Goal: Communication & Community: Answer question/provide support

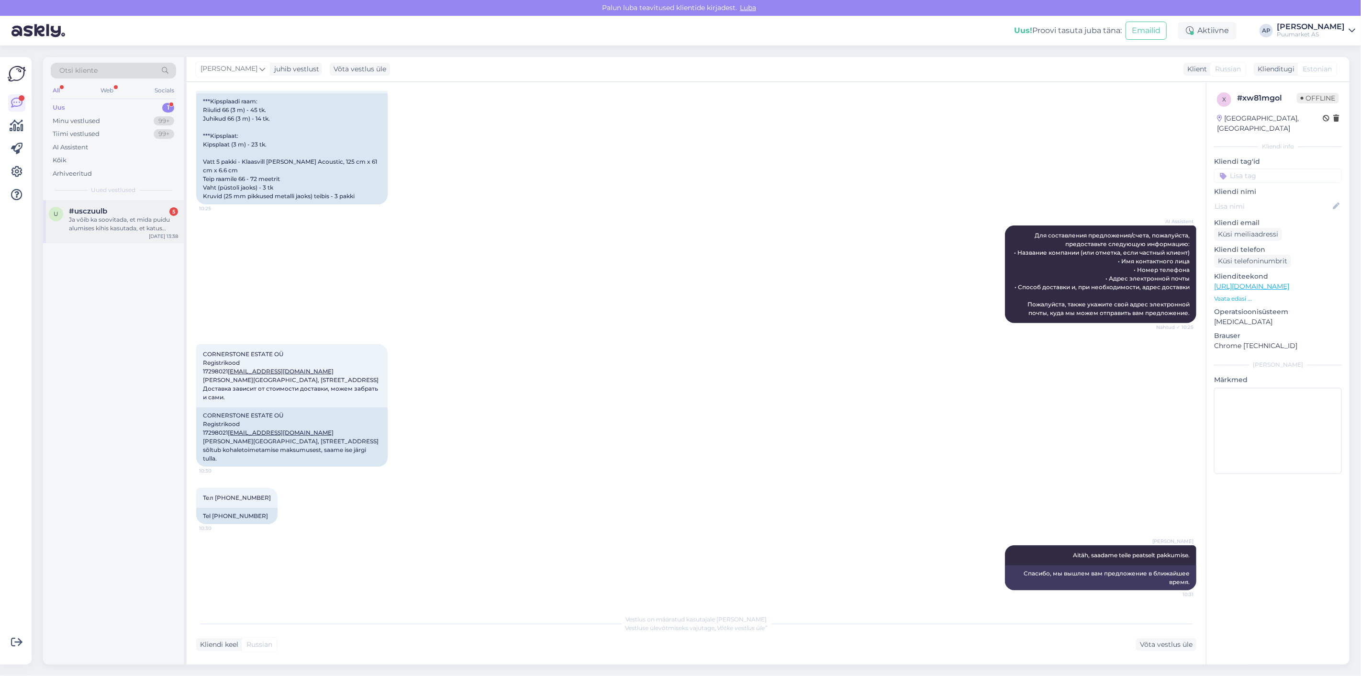
click at [132, 225] on div "Ja võib ka soovitada, et mida puidu alumises kihis kasutada, et katus vettpidav…" at bounding box center [123, 223] width 109 height 17
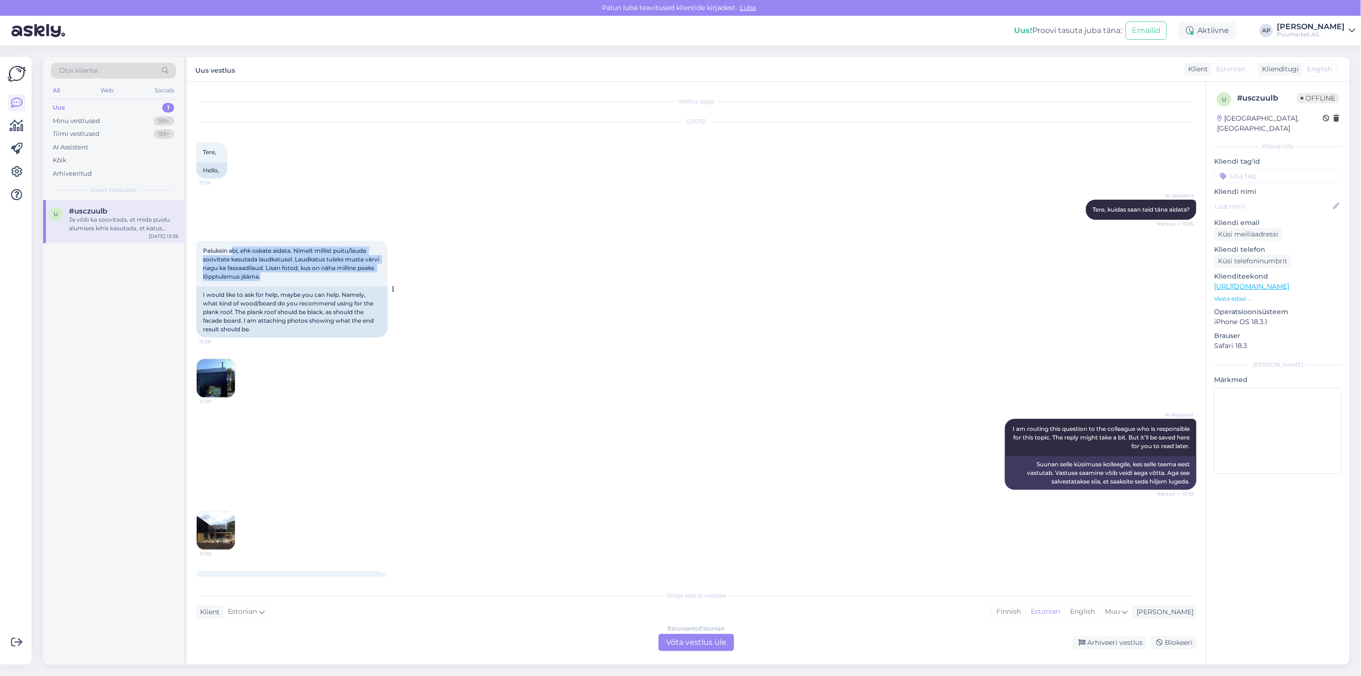
drag, startPoint x: 233, startPoint y: 250, endPoint x: 313, endPoint y: 277, distance: 83.7
click at [313, 277] on div "Paluksin abi, ehk oskate aidata. Nimelt millist puitu/lauda soovitate kasutada …" at bounding box center [291, 264] width 191 height 46
click at [230, 371] on img at bounding box center [216, 378] width 38 height 38
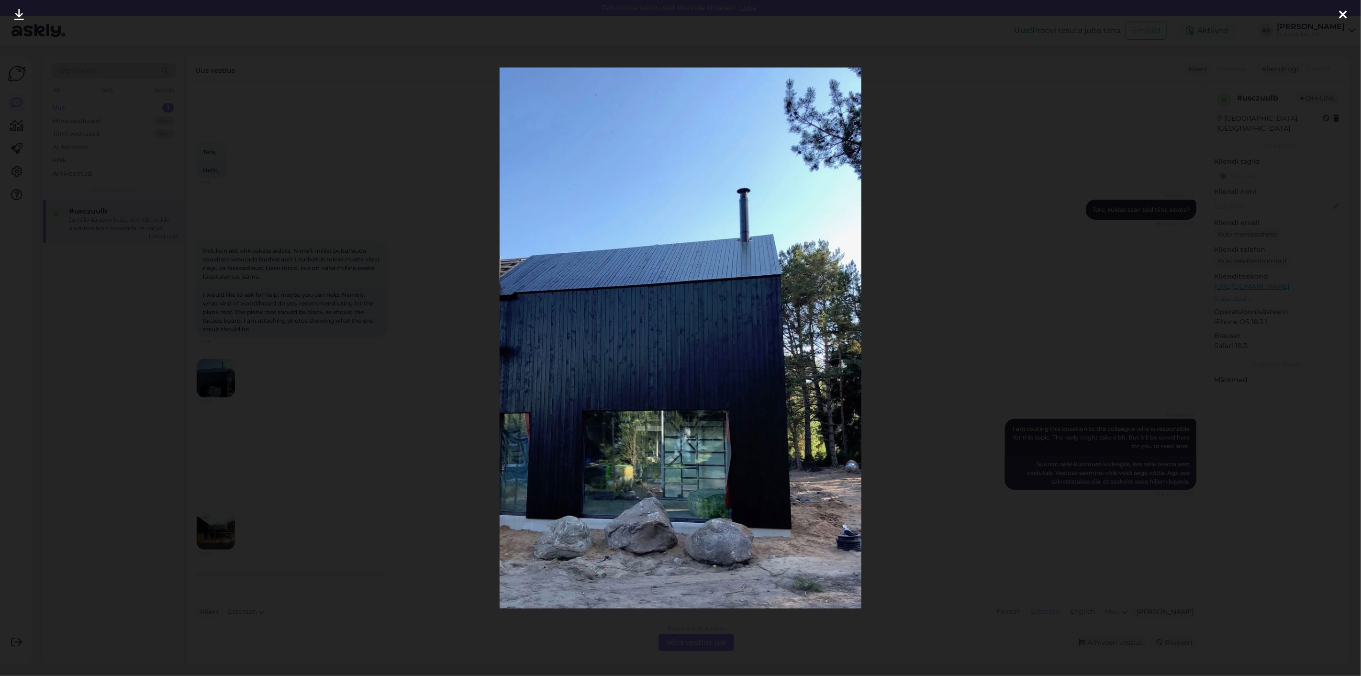
click at [250, 377] on div at bounding box center [680, 338] width 1361 height 676
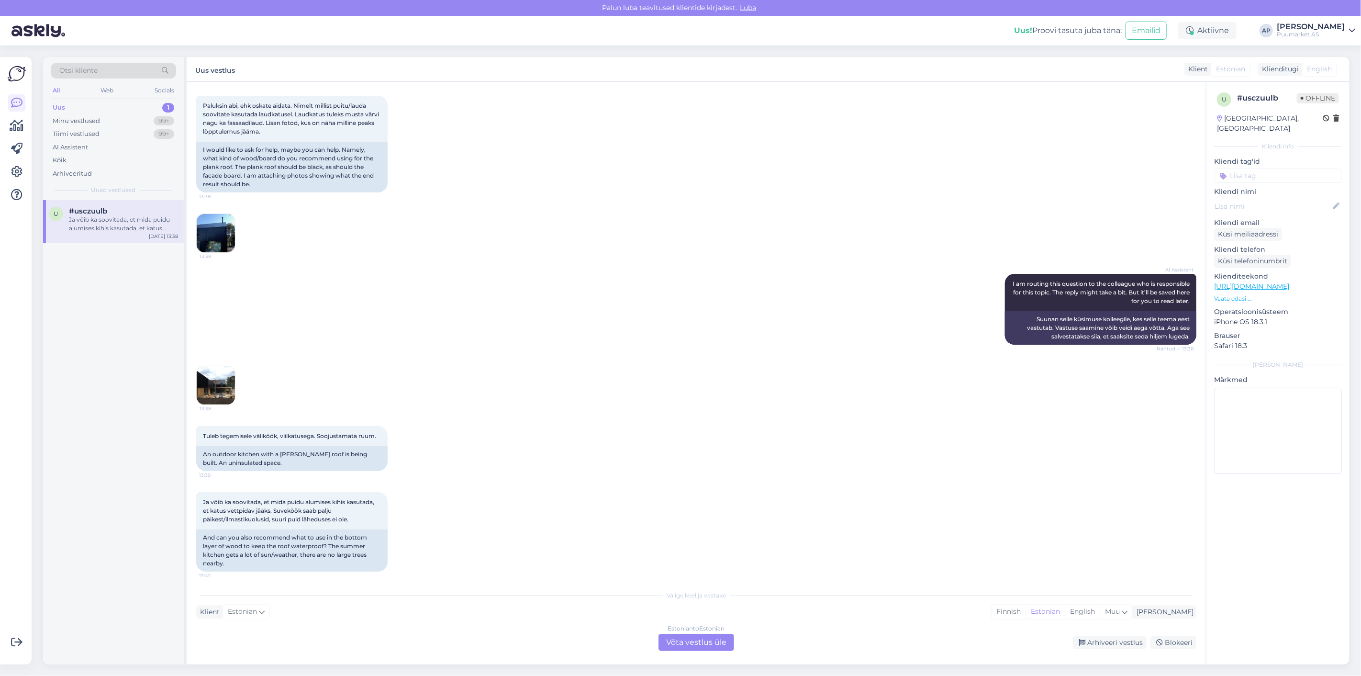
scroll to position [150, 0]
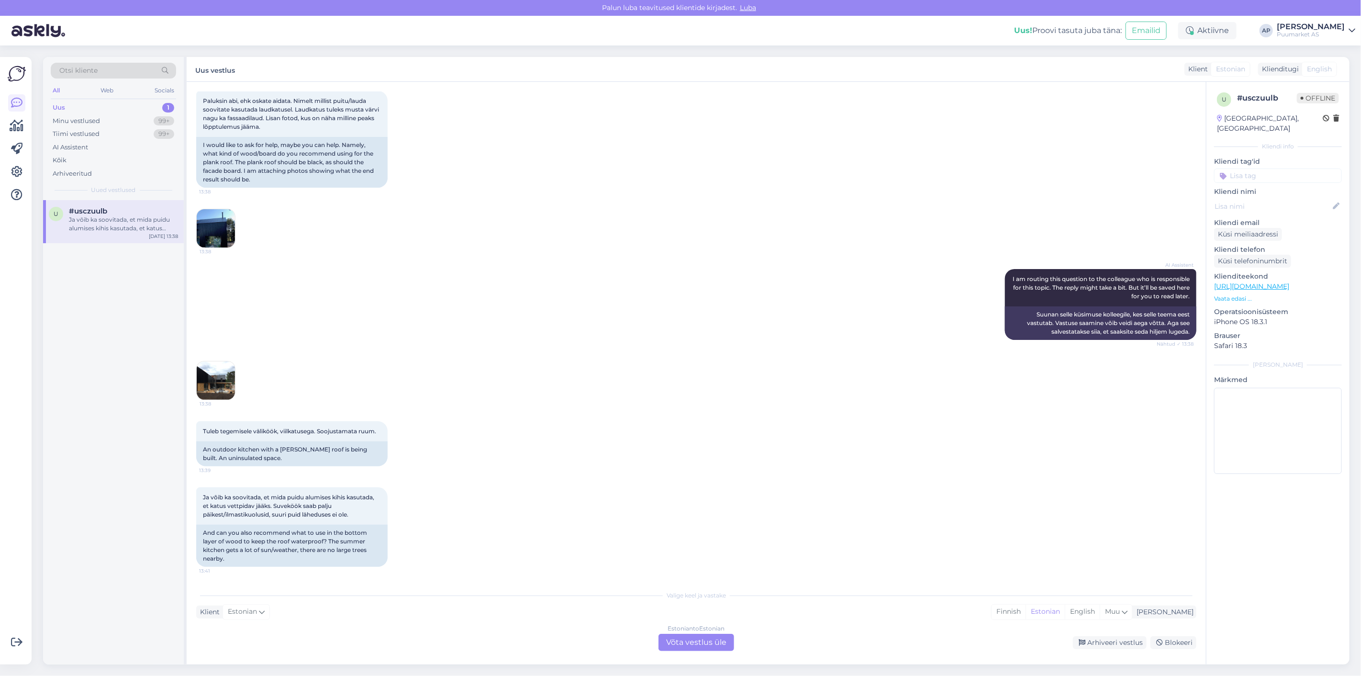
click at [219, 373] on img at bounding box center [216, 380] width 38 height 38
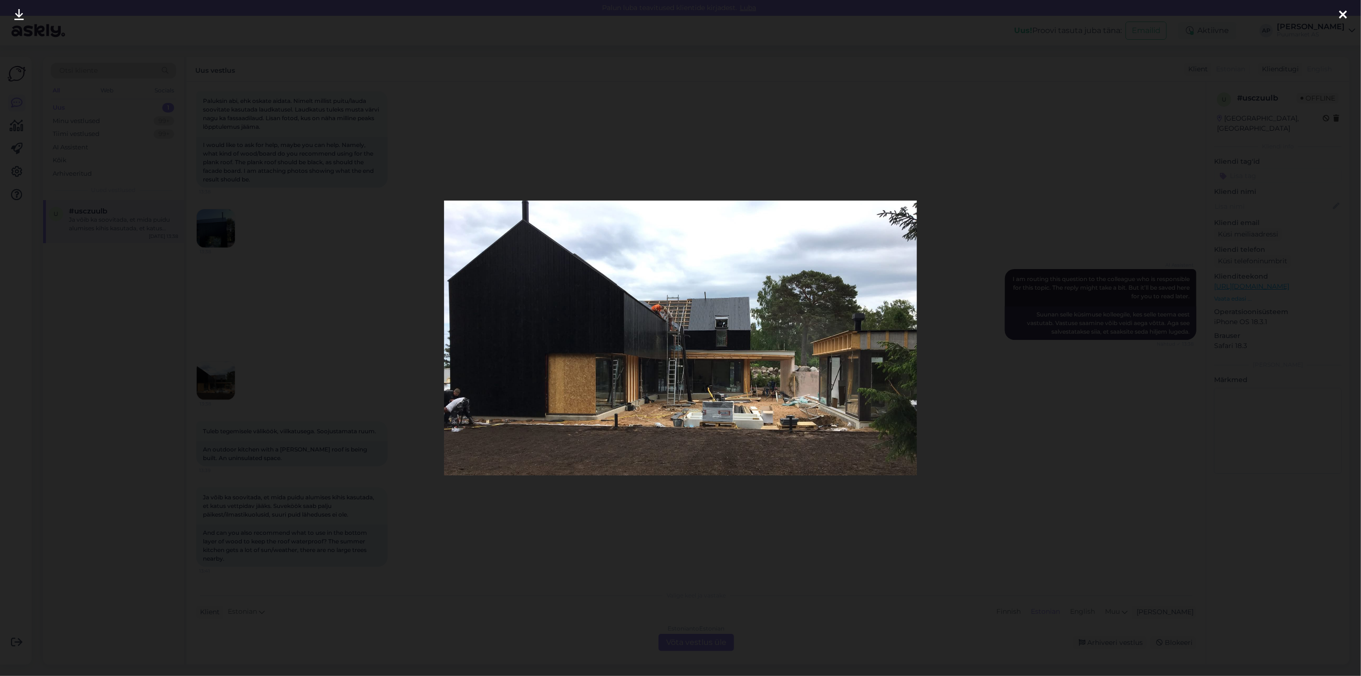
click at [300, 377] on div at bounding box center [680, 338] width 1361 height 676
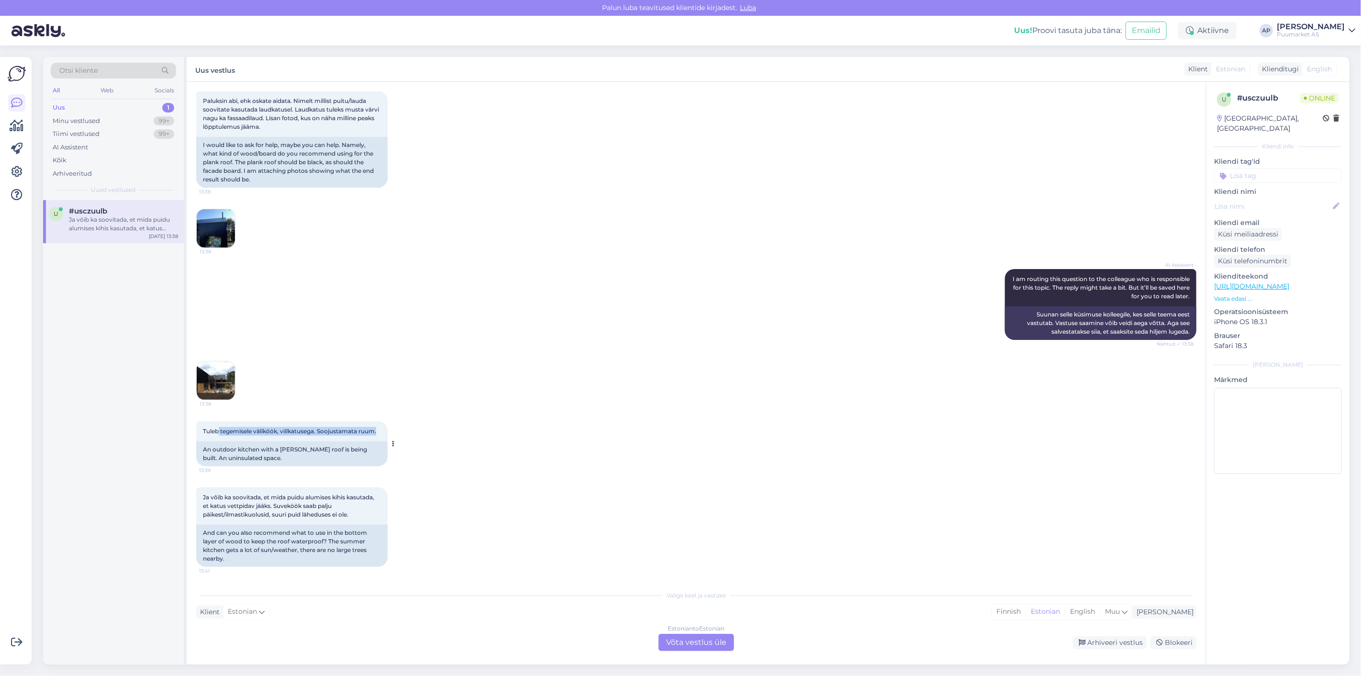
drag, startPoint x: 217, startPoint y: 428, endPoint x: 381, endPoint y: 427, distance: 163.7
click at [381, 427] on div "Tuleb tegemisele väliköök, viilkatusega. Soojustamata ruum. 13:39" at bounding box center [291, 431] width 191 height 20
click at [394, 398] on div "13:38" at bounding box center [696, 380] width 1000 height 60
drag, startPoint x: 206, startPoint y: 497, endPoint x: 341, endPoint y: 506, distance: 135.3
click at [341, 506] on div "Ja võib ka soovitada, et mida puidu alumises kihis kasutada, et katus vettpidav…" at bounding box center [291, 505] width 191 height 37
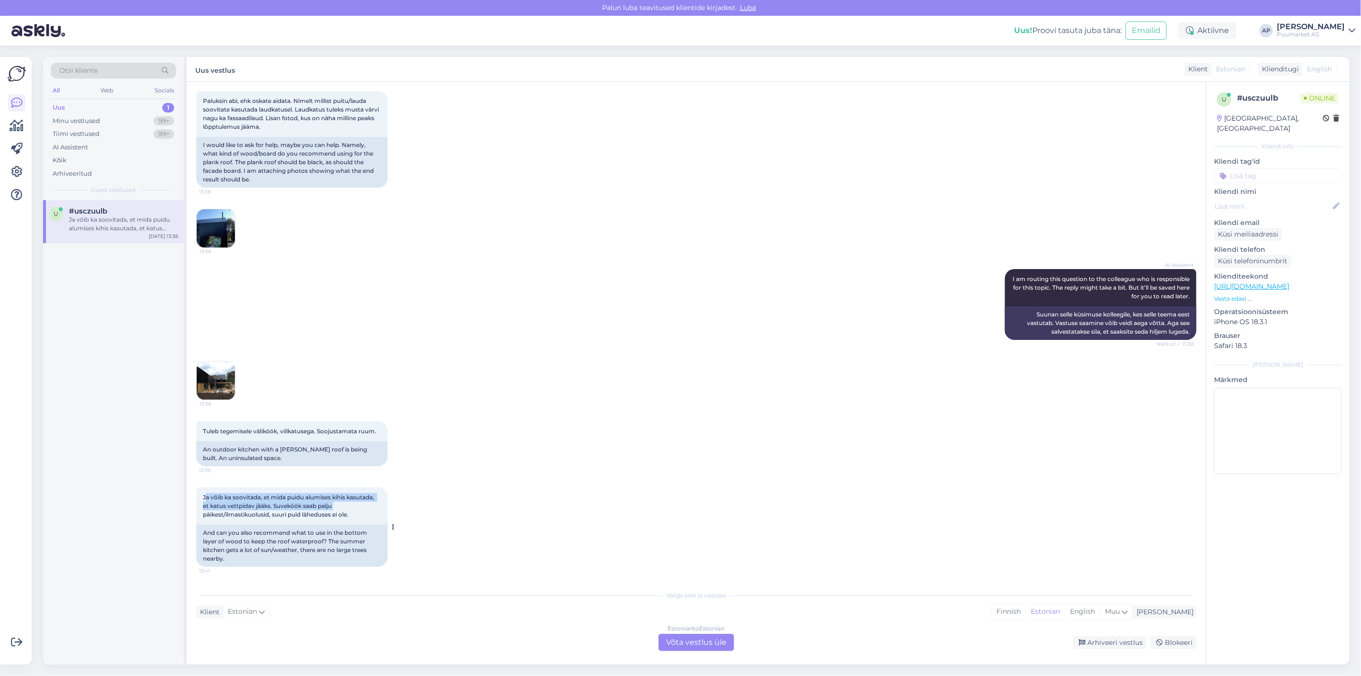
click at [341, 506] on div "Ja võib ka soovitada, et mida puidu alumises kihis kasutada, et katus vettpidav…" at bounding box center [291, 505] width 191 height 37
drag, startPoint x: 360, startPoint y: 516, endPoint x: 204, endPoint y: 496, distance: 157.3
click at [204, 496] on div "Ja võib ka soovitada, et mida puidu alumises kihis kasutada, et katus vettpidav…" at bounding box center [291, 505] width 191 height 37
copy span "Ja võib ka soovitada, et mida puidu alumises kihis kasutada, et katus vettpidav…"
drag, startPoint x: 377, startPoint y: 428, endPoint x: 202, endPoint y: 427, distance: 174.7
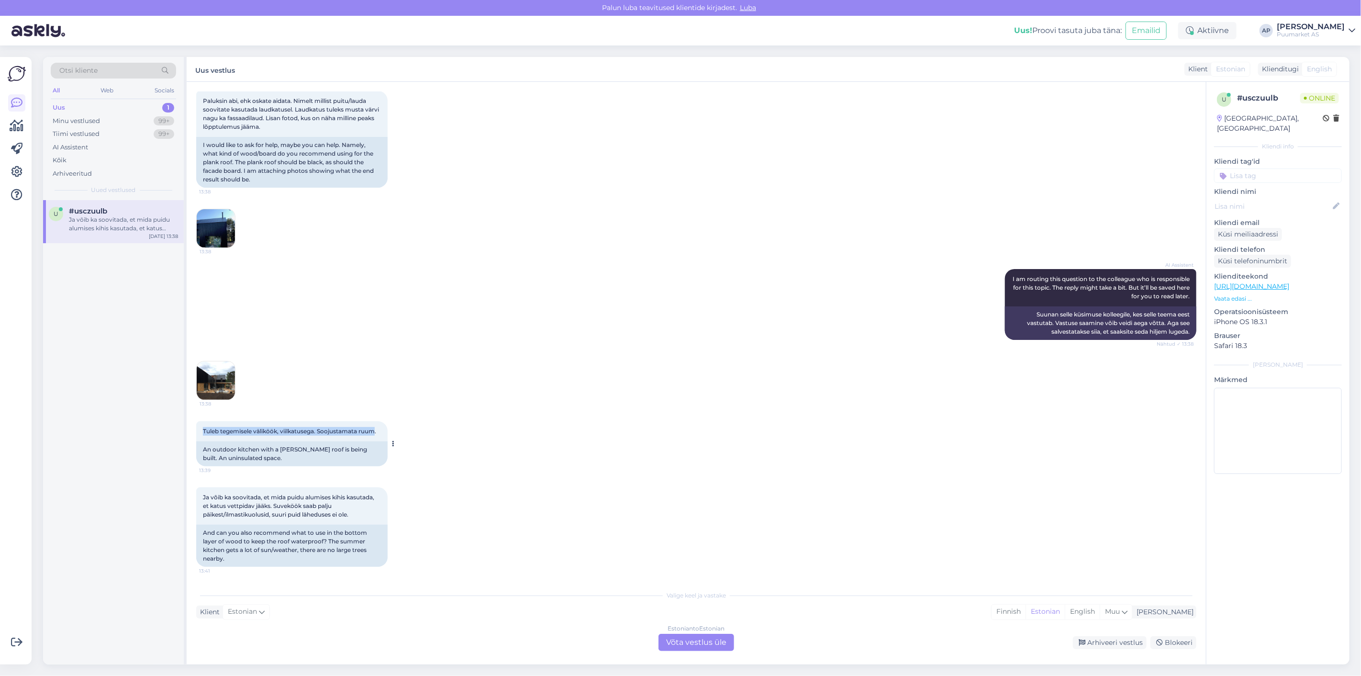
click at [202, 427] on div "Tuleb tegemisele väliköök, viilkatusega. Soojustamata ruum. 13:39" at bounding box center [291, 431] width 191 height 20
copy span "Tuleb tegemisele väliköök, viilkatusega. Soojustamata ruum"
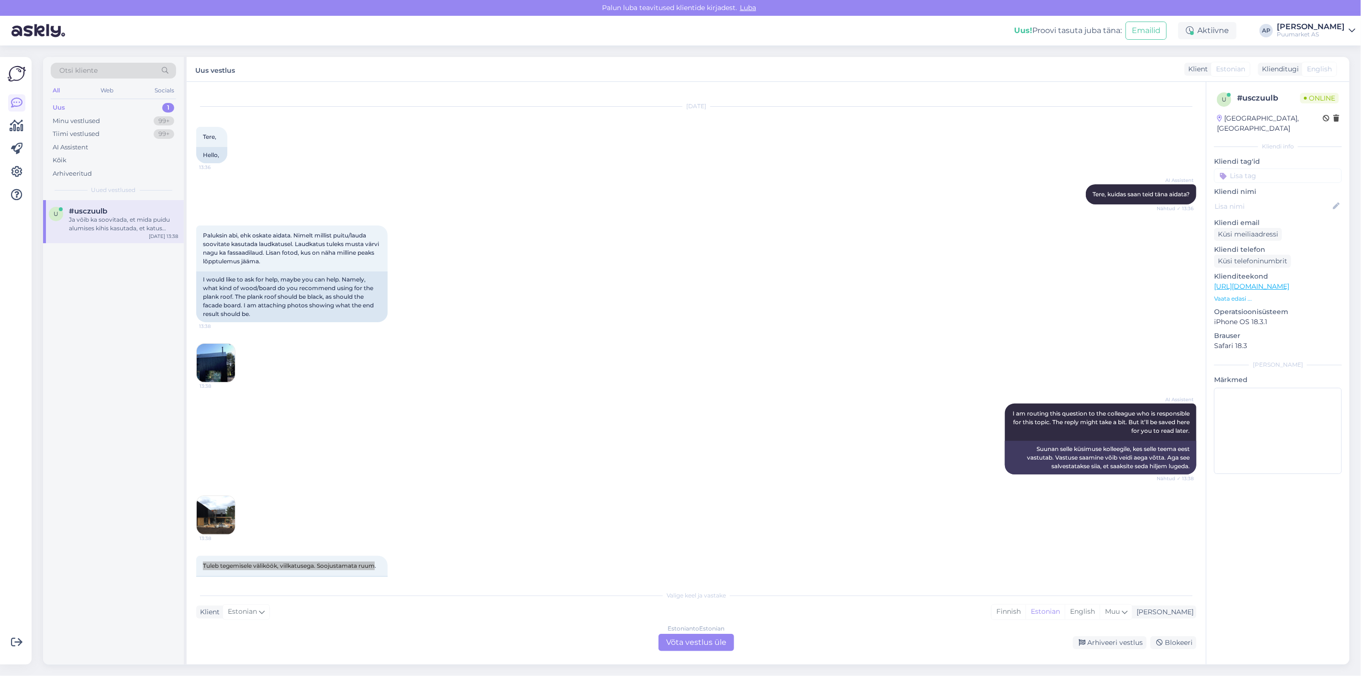
scroll to position [0, 0]
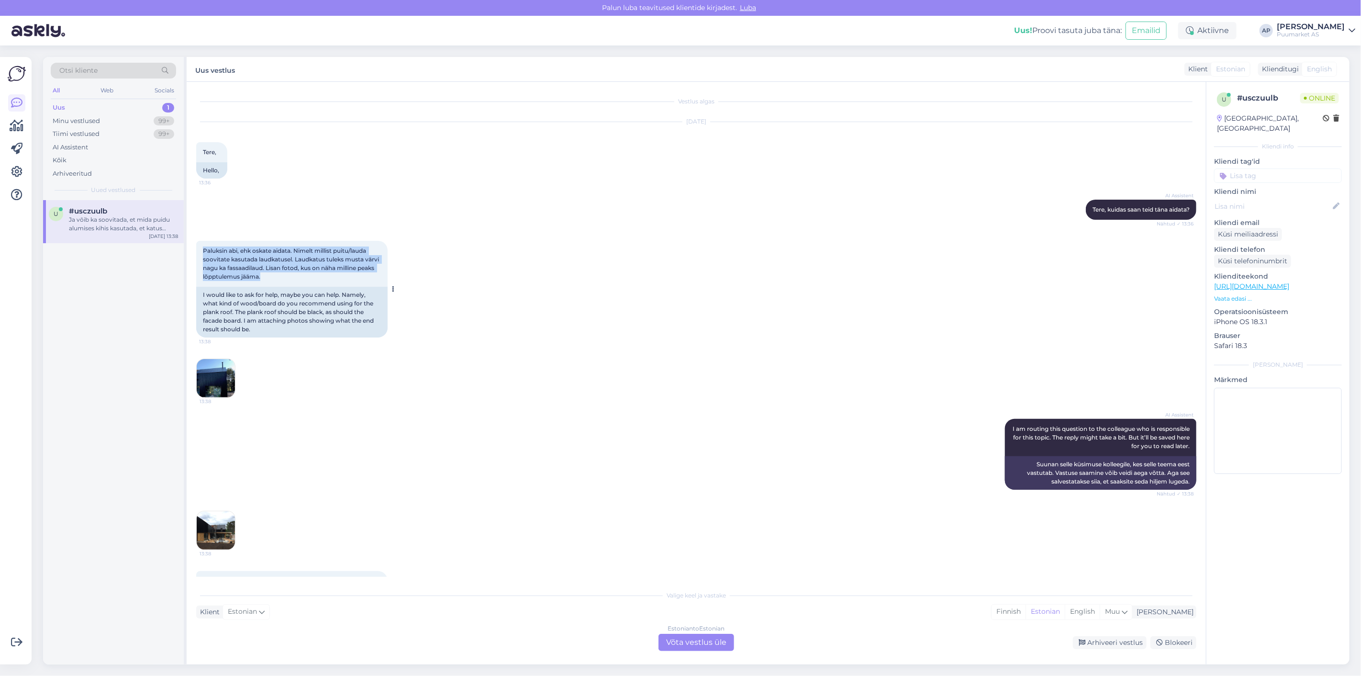
drag, startPoint x: 296, startPoint y: 272, endPoint x: 202, endPoint y: 252, distance: 95.9
click at [202, 252] on div "Paluksin abi, ehk oskate aidata. Nimelt millist puitu/lauda soovitate kasutada …" at bounding box center [291, 264] width 191 height 46
copy span "Paluksin abi, ehk oskate aidata. Nimelt millist puitu/lauda soovitate kasutada …"
click at [223, 388] on img at bounding box center [216, 378] width 38 height 38
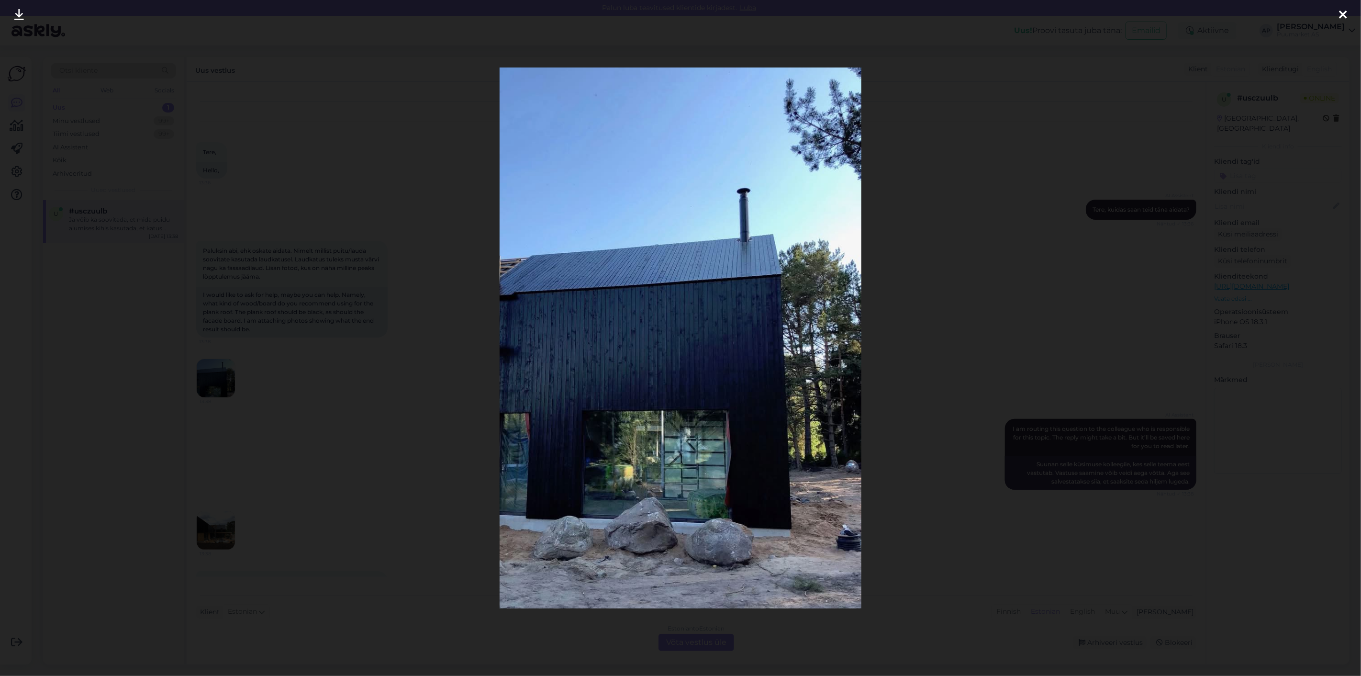
click at [343, 557] on div at bounding box center [680, 338] width 1361 height 676
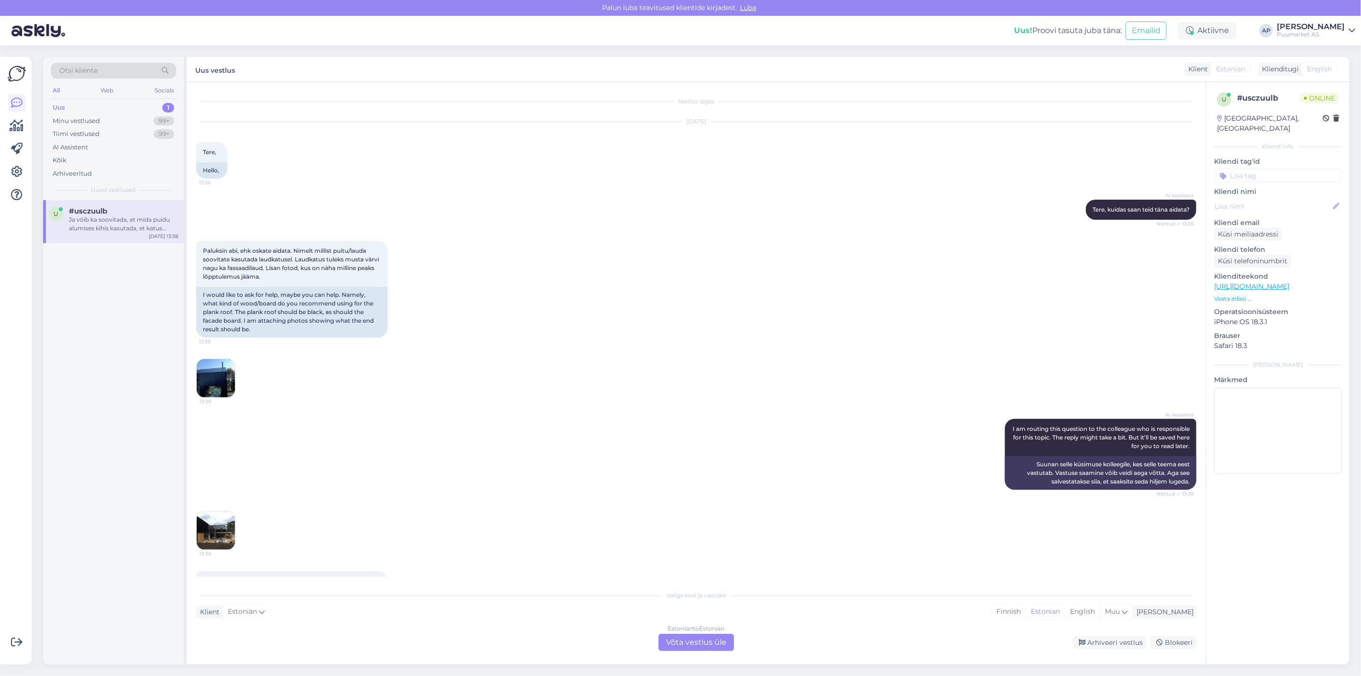
click at [221, 529] on img at bounding box center [216, 530] width 38 height 38
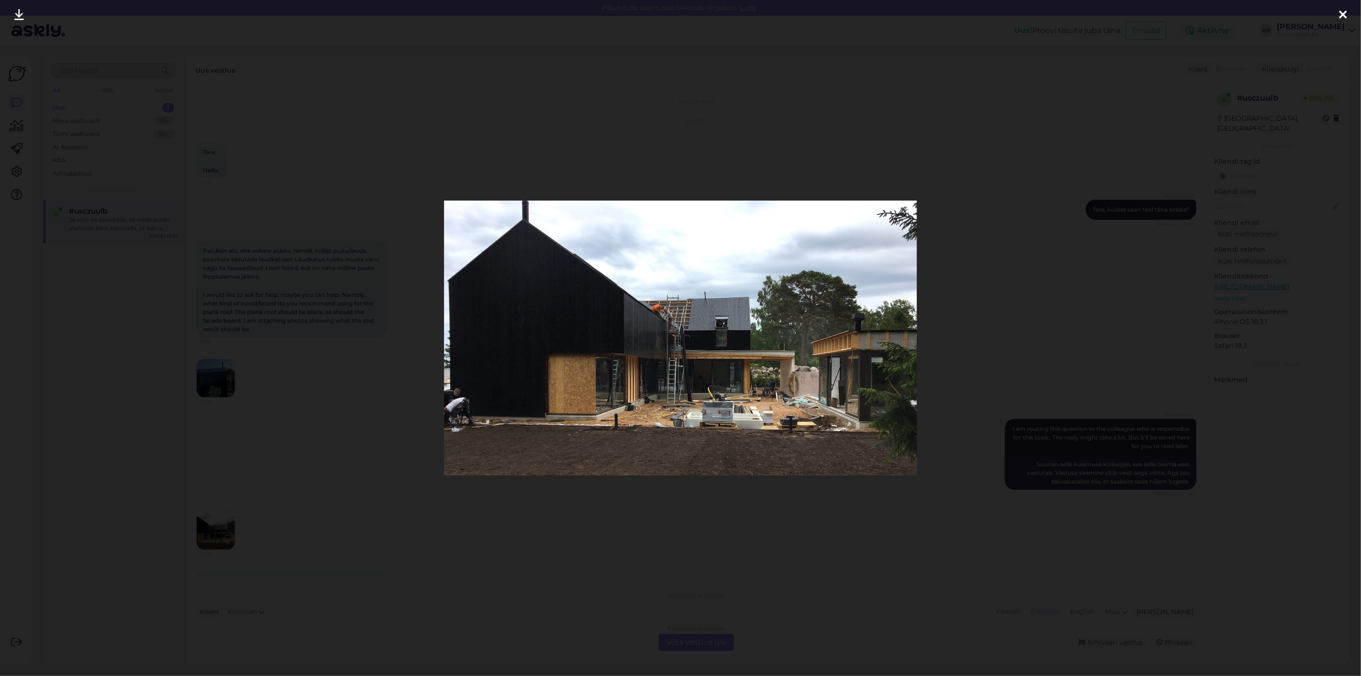
click at [399, 329] on div at bounding box center [680, 338] width 1361 height 676
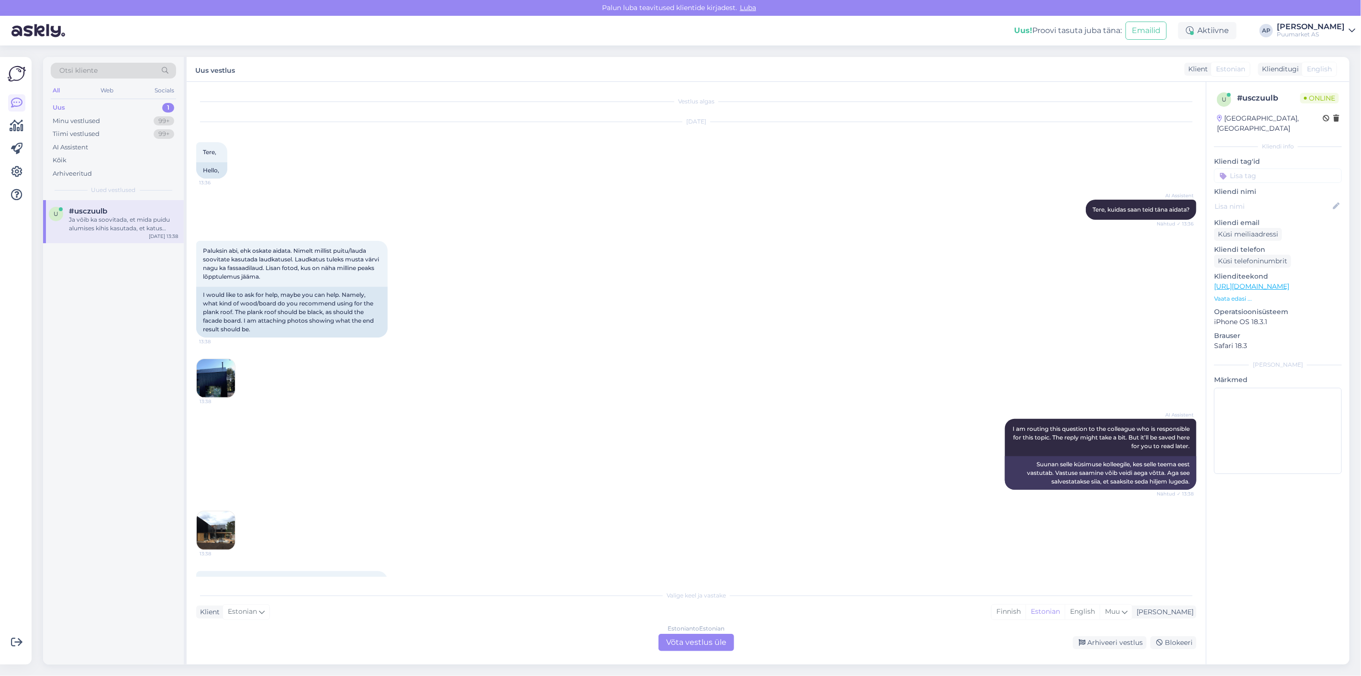
click at [691, 630] on div "Estonian to Estonian" at bounding box center [696, 628] width 57 height 9
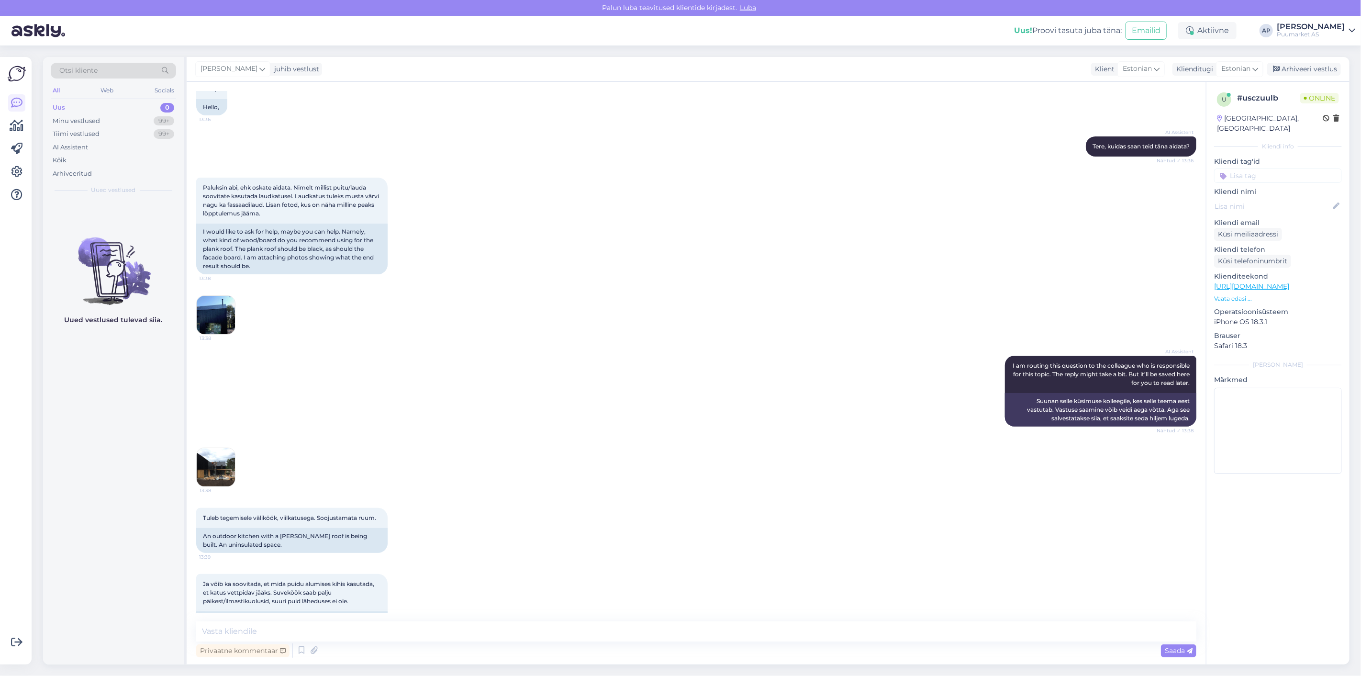
scroll to position [114, 0]
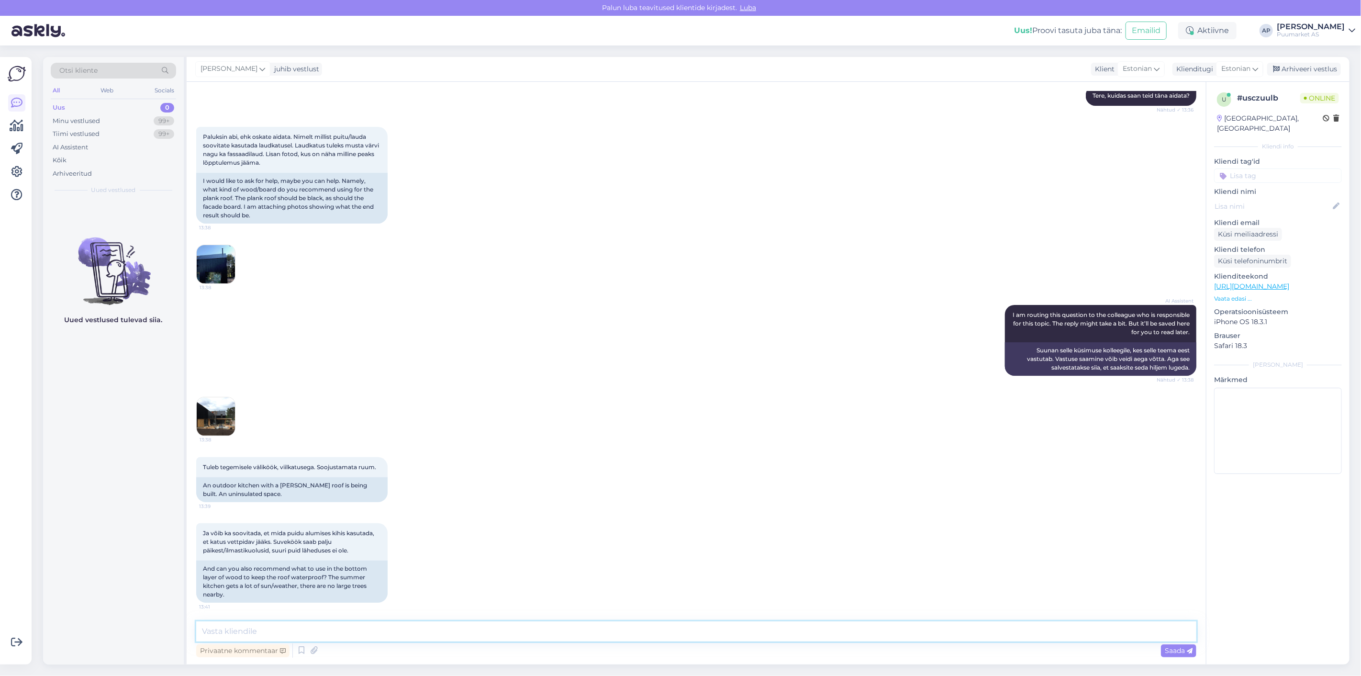
click at [629, 633] on textarea at bounding box center [696, 631] width 1000 height 20
paste textarea "[URL][DOMAIN_NAME]"
type textarea "[URL][DOMAIN_NAME]"
click at [1178, 653] on span "Saada" at bounding box center [1179, 650] width 28 height 9
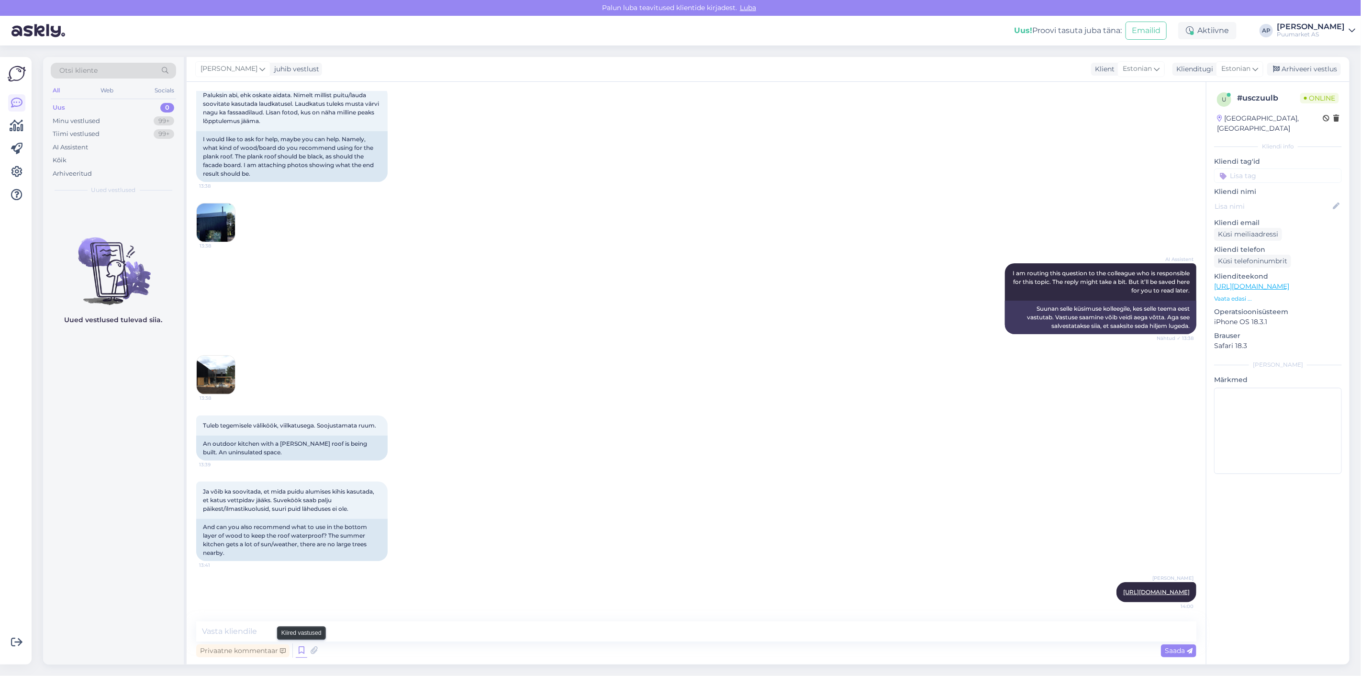
click at [303, 651] on icon at bounding box center [301, 650] width 11 height 14
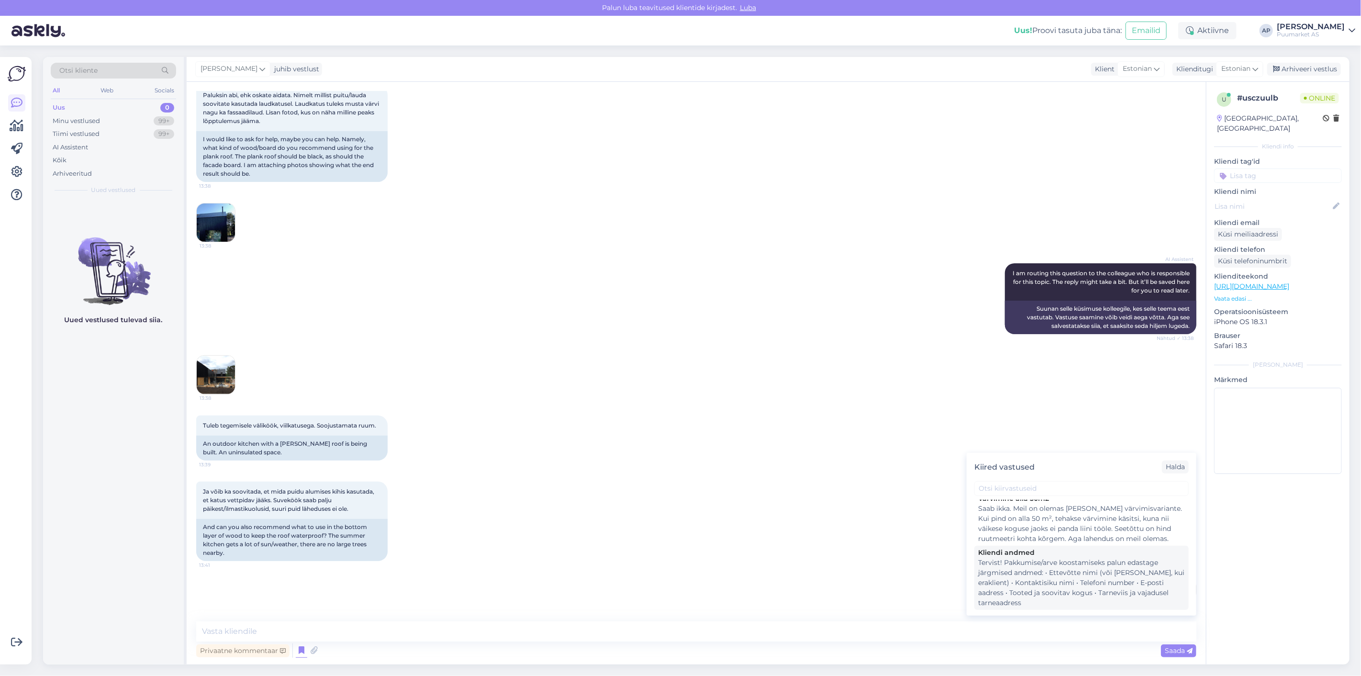
scroll to position [106, 0]
click at [1090, 556] on div "Tervist! Pakkumise/arve koostamiseks palun edastage järgmised andmed: • Ettevõt…" at bounding box center [1081, 563] width 207 height 50
type textarea "Tervist! Pakkumise/arve koostamiseks palun edastage järgmised andmed: • Ettevõt…"
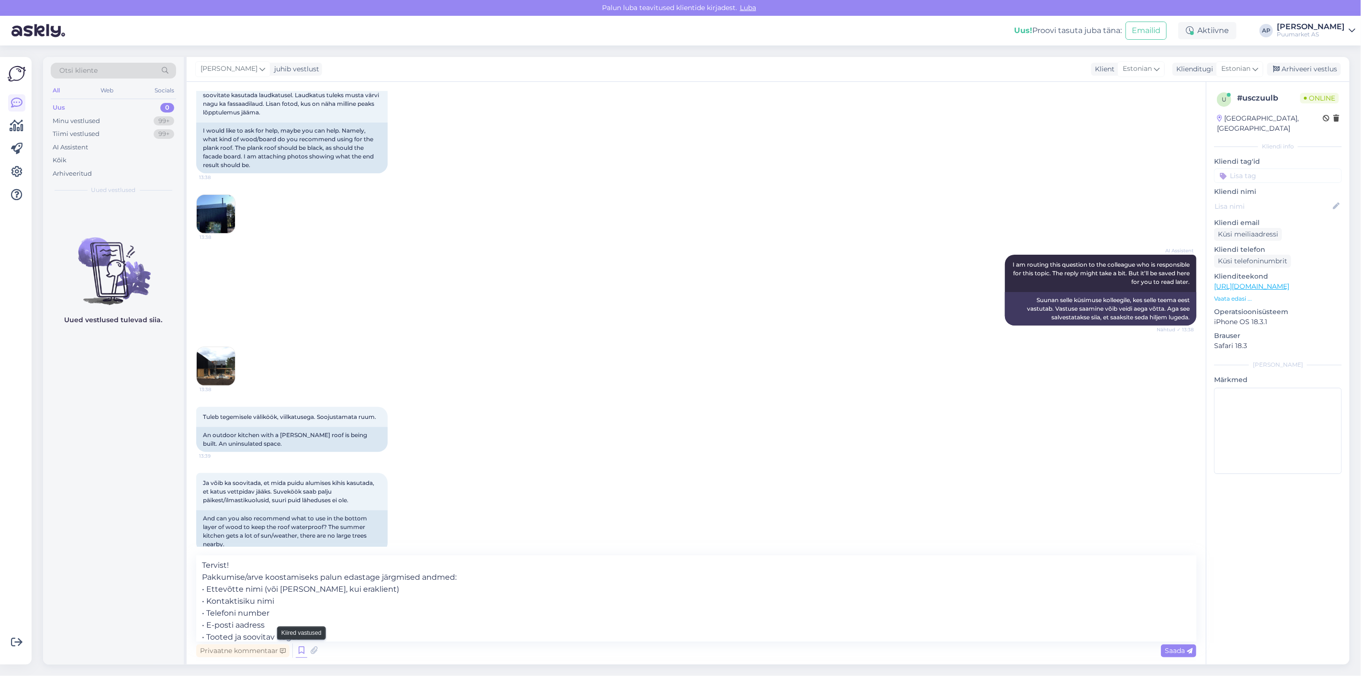
click at [303, 654] on icon at bounding box center [301, 650] width 11 height 14
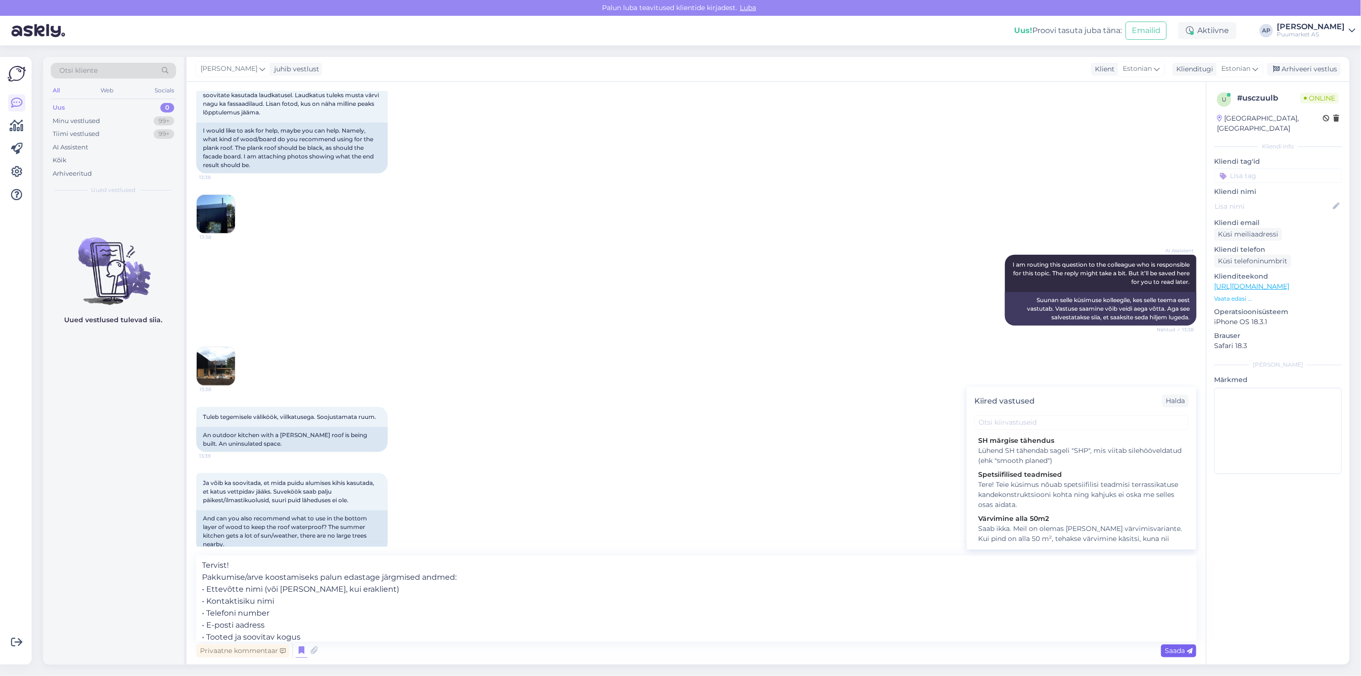
click at [1183, 656] on div "Saada" at bounding box center [1178, 650] width 35 height 13
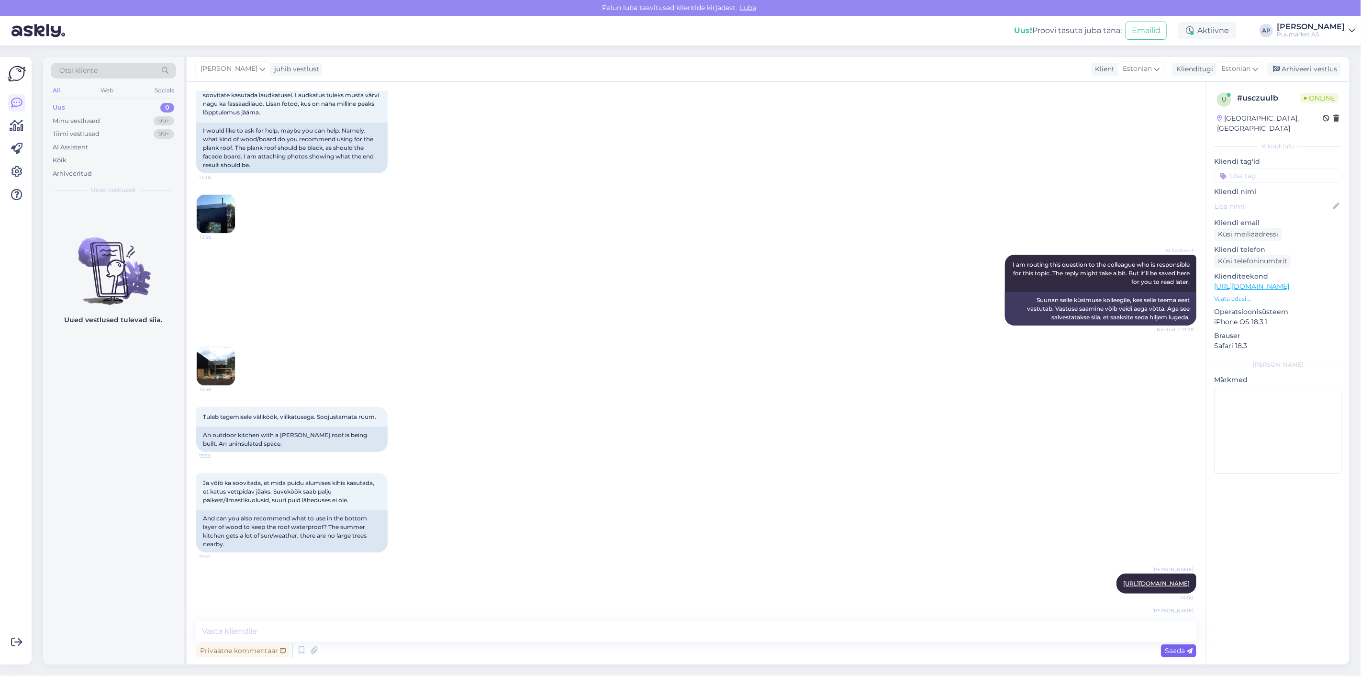
scroll to position [274, 0]
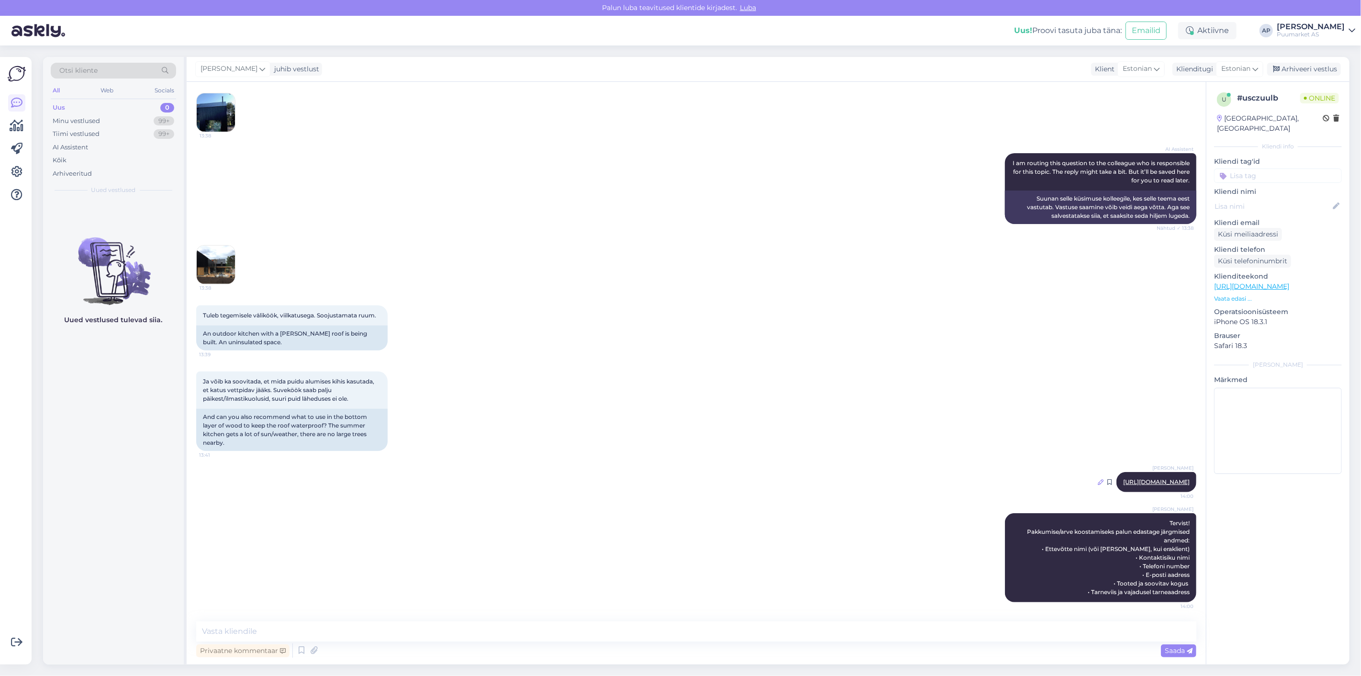
click at [1098, 479] on icon at bounding box center [1101, 482] width 6 height 6
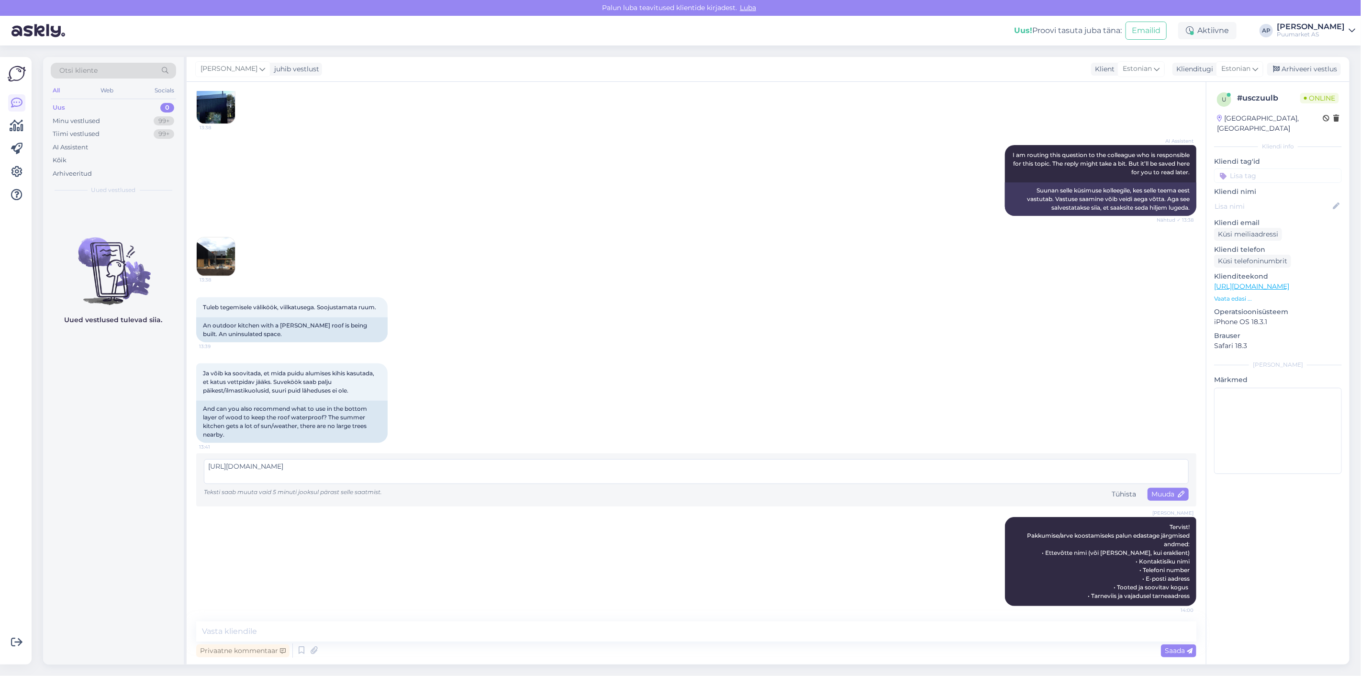
drag, startPoint x: 984, startPoint y: 479, endPoint x: 0, endPoint y: 455, distance: 984.0
click at [0, 455] on div "Võimalused Veendu, et Askly loob sulle väärtust. Sulge Ühenda FB ja IG sõnumid …" at bounding box center [680, 360] width 1361 height 630
click at [1155, 488] on div "Muuda" at bounding box center [1168, 494] width 41 height 13
click at [956, 478] on textarea at bounding box center [696, 471] width 985 height 25
type textarea "Tervist"
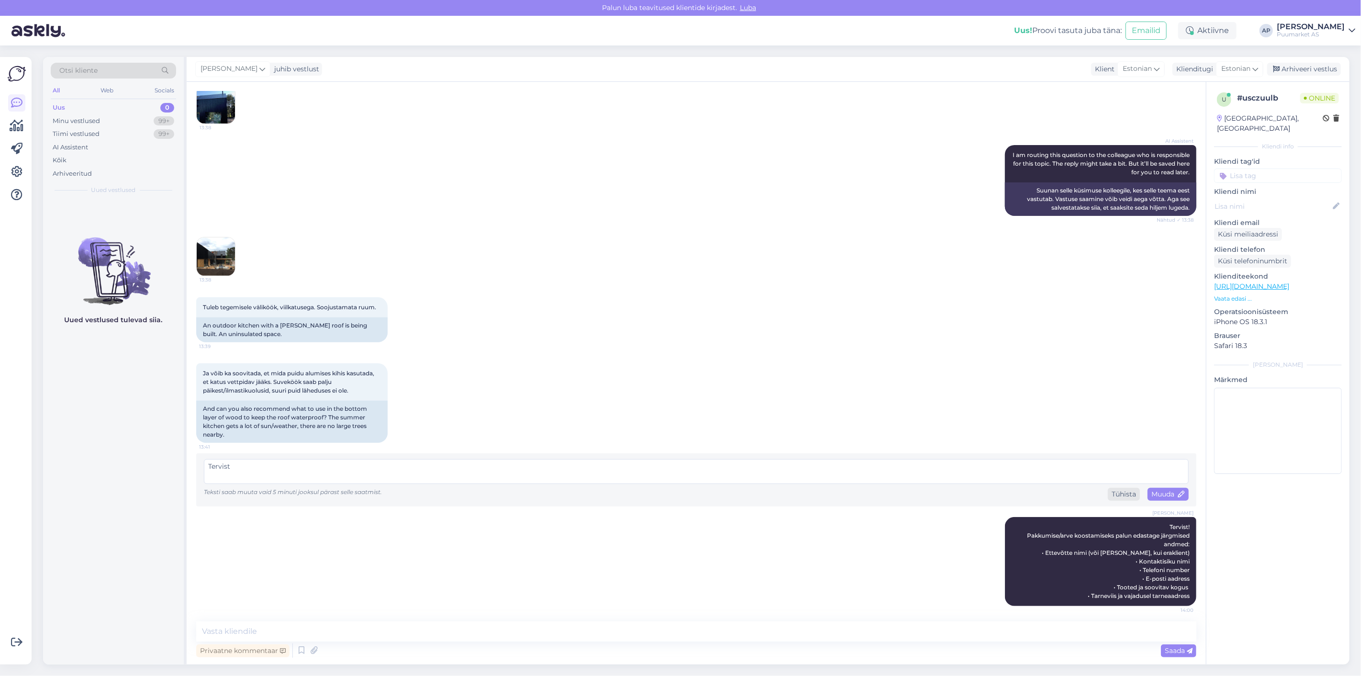
click at [1108, 498] on div "Tühista" at bounding box center [1124, 494] width 32 height 13
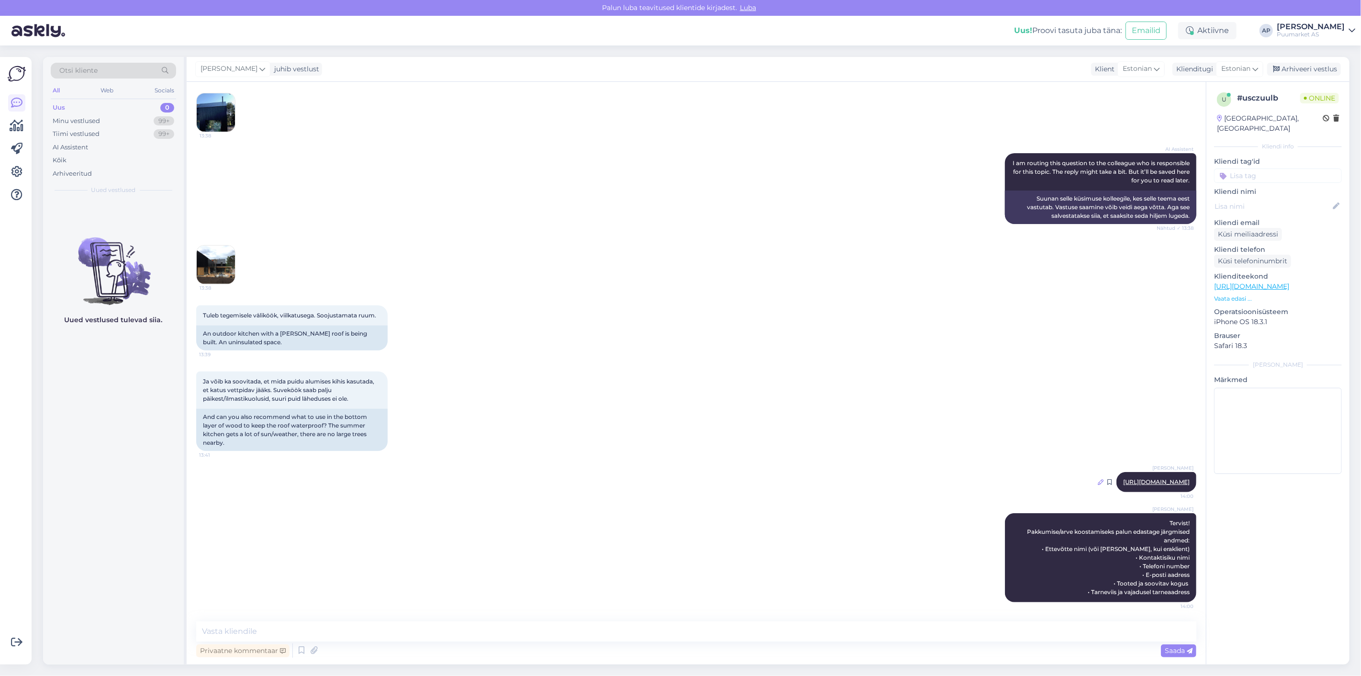
click at [1098, 480] on icon at bounding box center [1101, 482] width 6 height 6
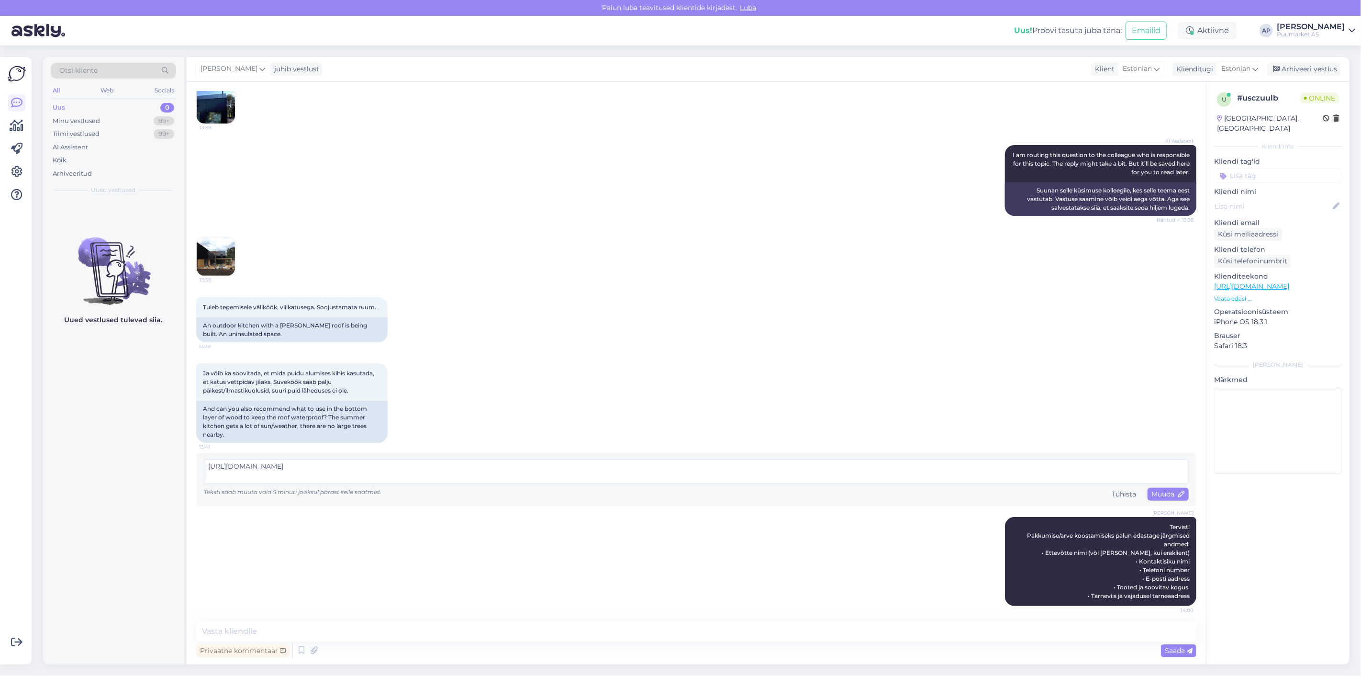
drag, startPoint x: 958, startPoint y: 480, endPoint x: 0, endPoint y: 418, distance: 959.8
click at [0, 418] on div "Võimalused Veendu, et Askly loob sulle väärtust. Sulge Ühenda FB ja IG sõnumid …" at bounding box center [680, 360] width 1361 height 630
type textarea "a"
type textarea "."
click at [1162, 495] on span "Muuda" at bounding box center [1169, 494] width 34 height 9
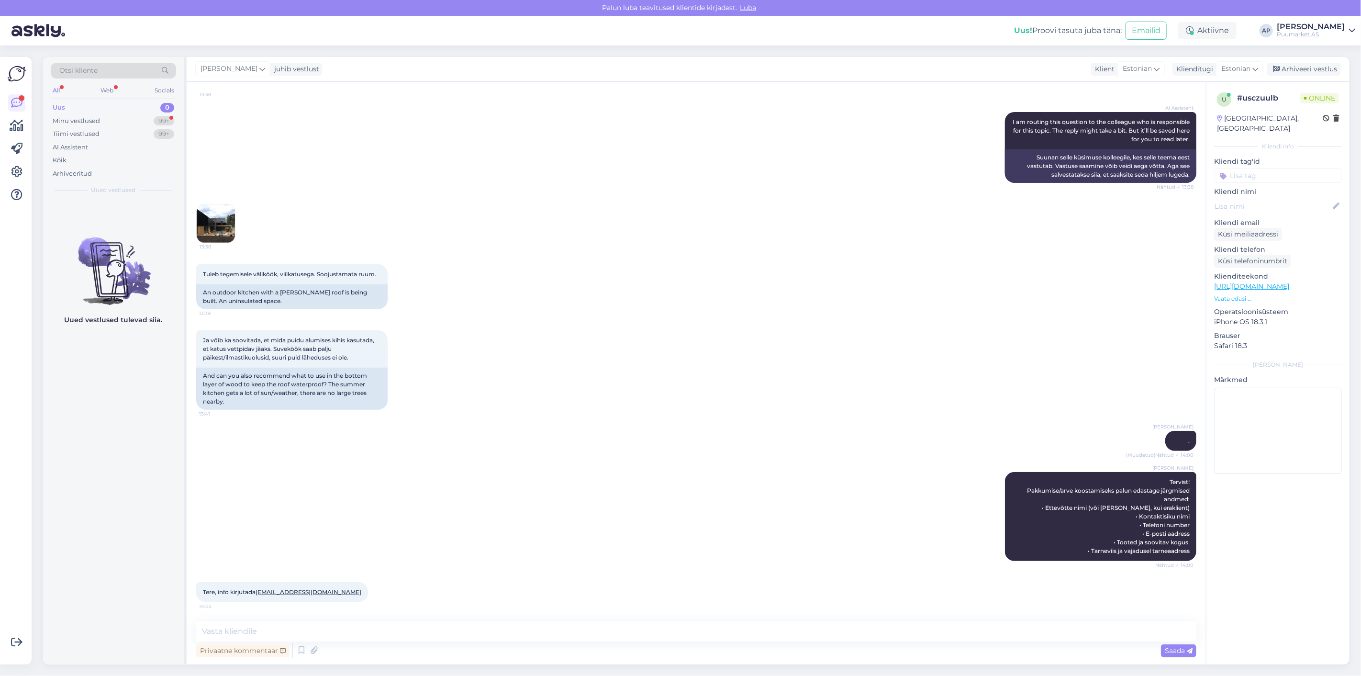
scroll to position [348, 0]
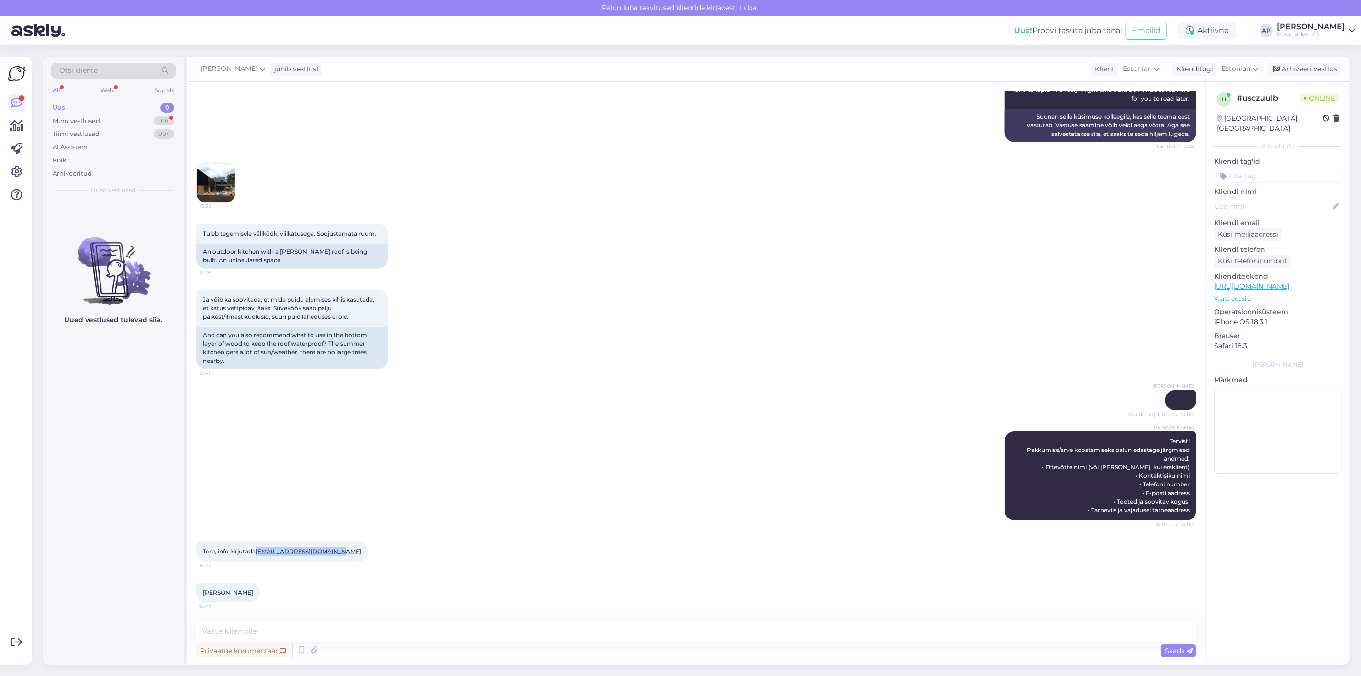
drag, startPoint x: 257, startPoint y: 592, endPoint x: 352, endPoint y: 563, distance: 99.4
click at [352, 563] on div "Tere, info kirjutada [EMAIL_ADDRESS][DOMAIN_NAME] 14:02" at bounding box center [696, 551] width 1000 height 41
copy span "[EMAIL_ADDRESS][DOMAIN_NAME]"
click at [710, 435] on div "[PERSON_NAME] Tervist! Pakkumise/arve koostamiseks palun edastage järgmised and…" at bounding box center [696, 476] width 1000 height 110
drag, startPoint x: 252, startPoint y: 596, endPoint x: 202, endPoint y: 548, distance: 70.1
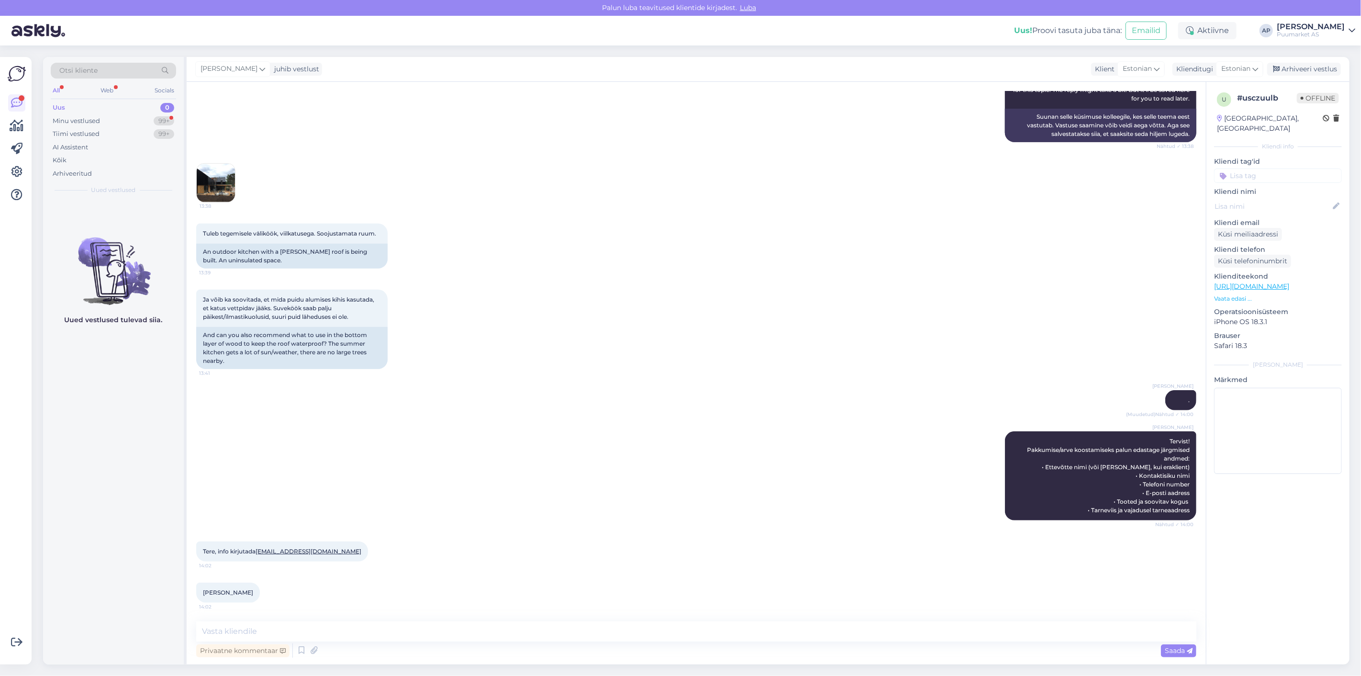
click at [202, 548] on div "Vestlus algas [DATE] Tere, 13:36 Hello, AI Assistent [PERSON_NAME], kuidas saan…" at bounding box center [700, 351] width 1009 height 521
copy div "Tere, info kirjutada [EMAIL_ADDRESS][DOMAIN_NAME] 14:02 [PERSON_NAME]"
click at [470, 633] on textarea at bounding box center [696, 631] width 1000 height 20
drag, startPoint x: 432, startPoint y: 629, endPoint x: 56, endPoint y: 608, distance: 376.8
click at [49, 609] on div "Otsi kliente All Web Socials Uus 0 Minu vestlused 99+ Tiimi vestlused 99+ AI As…" at bounding box center [696, 360] width 1307 height 607
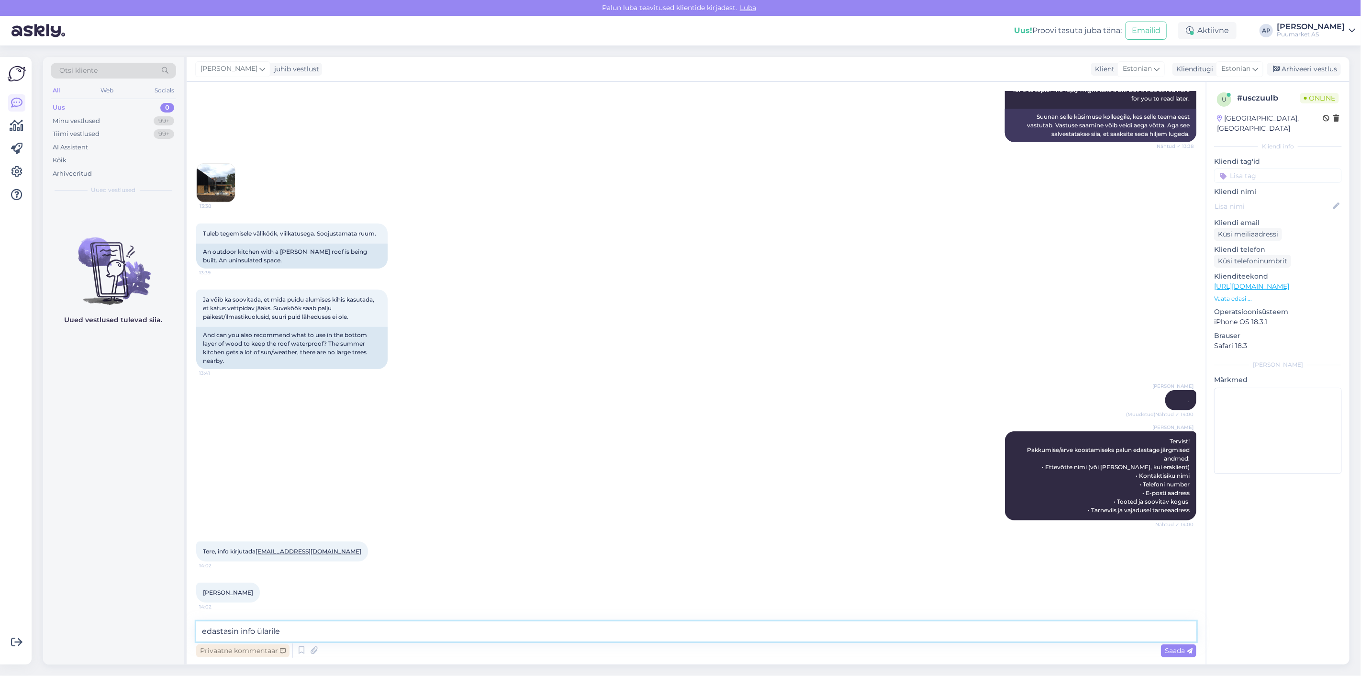
type textarea "edastasin info ülarile"
click at [242, 656] on div "Privaatne kommentaar" at bounding box center [242, 650] width 93 height 13
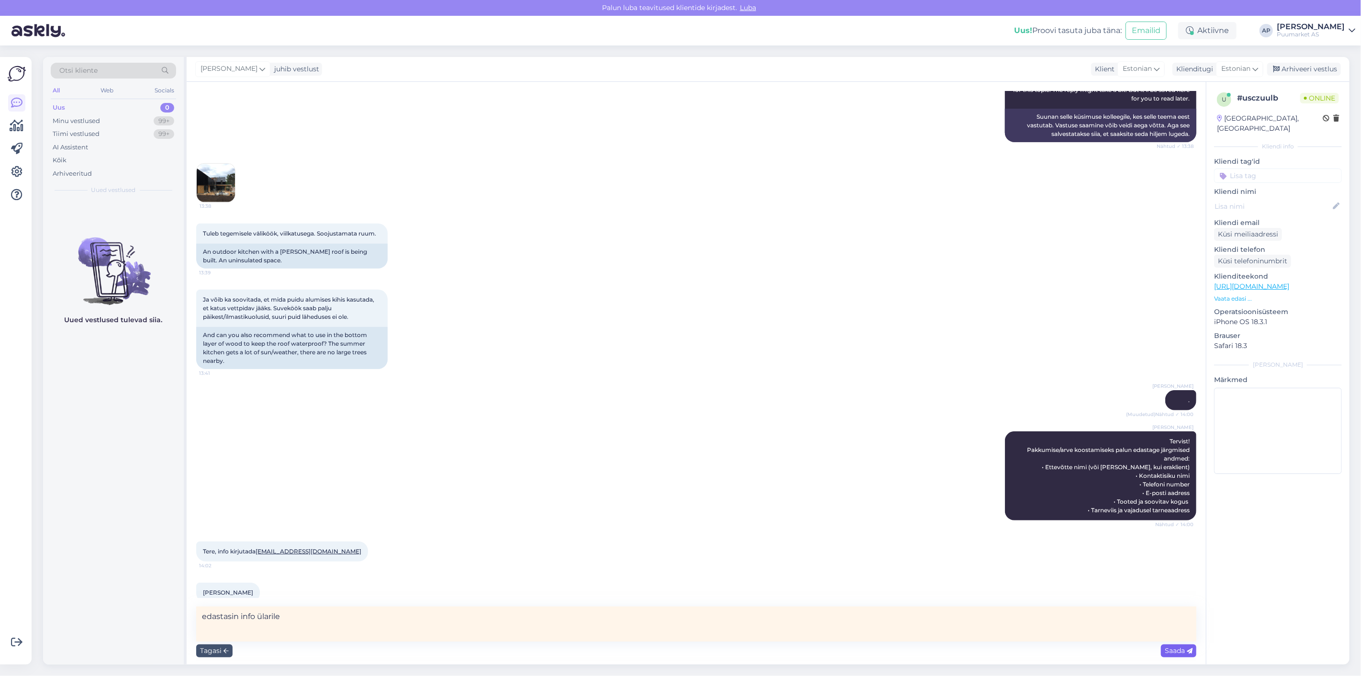
type textarea "edastasin info ülarile"
click at [1189, 650] on icon at bounding box center [1190, 651] width 6 height 6
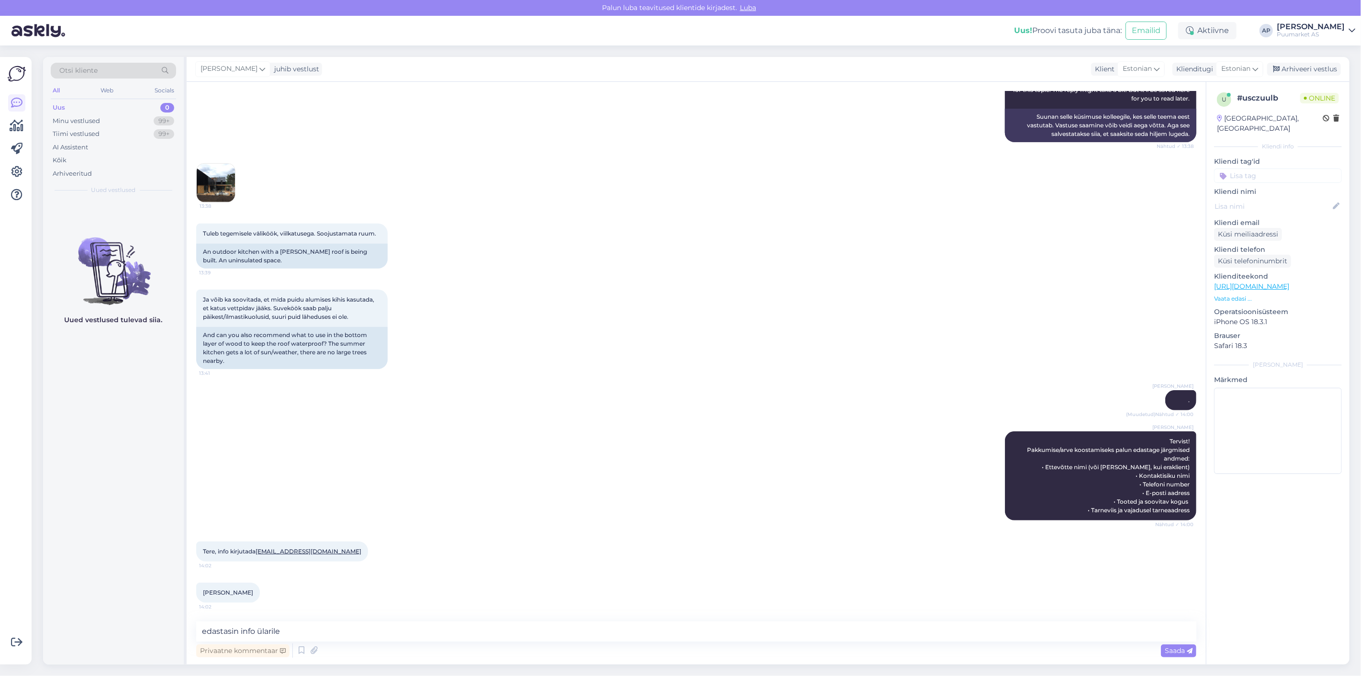
scroll to position [389, 0]
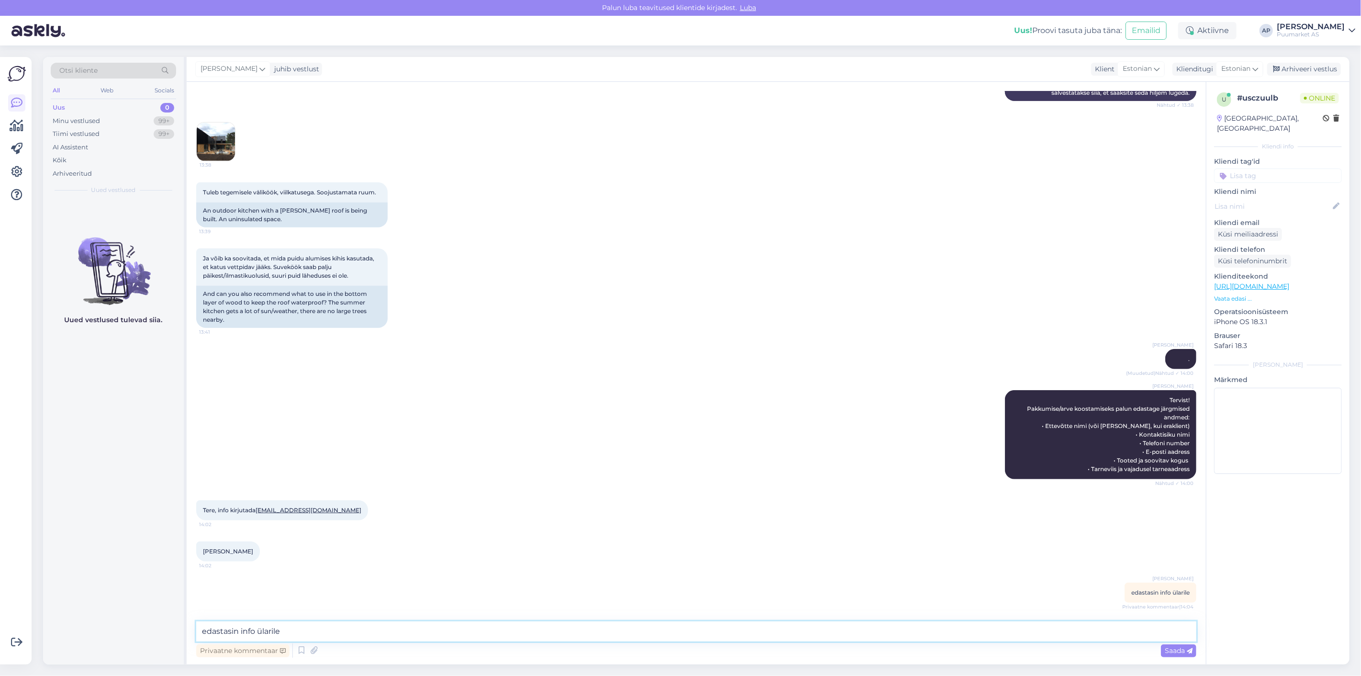
drag, startPoint x: 316, startPoint y: 633, endPoint x: 0, endPoint y: 623, distance: 316.1
click at [37, 628] on div "Otsi kliente All Web Socials Uus 0 Minu vestlused 99+ Tiimi vestlused 99+ AI As…" at bounding box center [699, 360] width 1324 height 630
click at [305, 648] on icon at bounding box center [301, 650] width 11 height 14
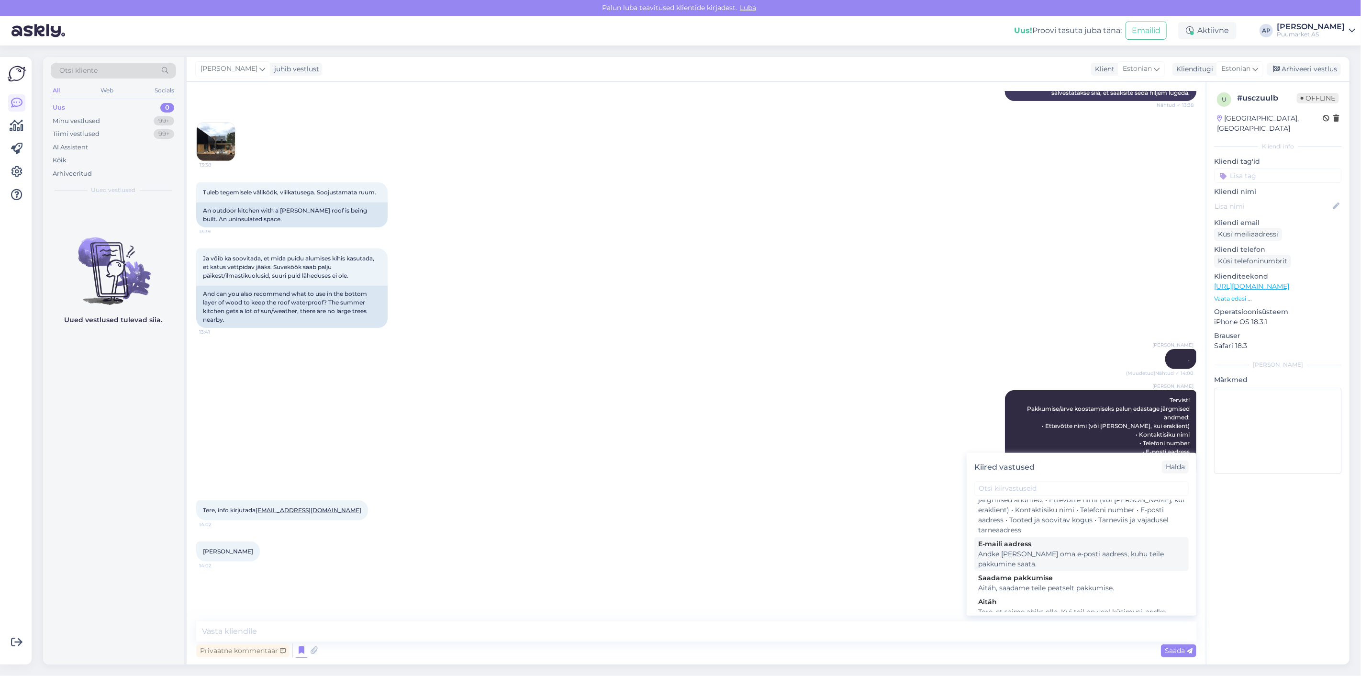
scroll to position [159, 0]
click at [769, 417] on div "[PERSON_NAME] Tervist! Pakkumise/arve koostamiseks palun edastage järgmised and…" at bounding box center [696, 435] width 1000 height 110
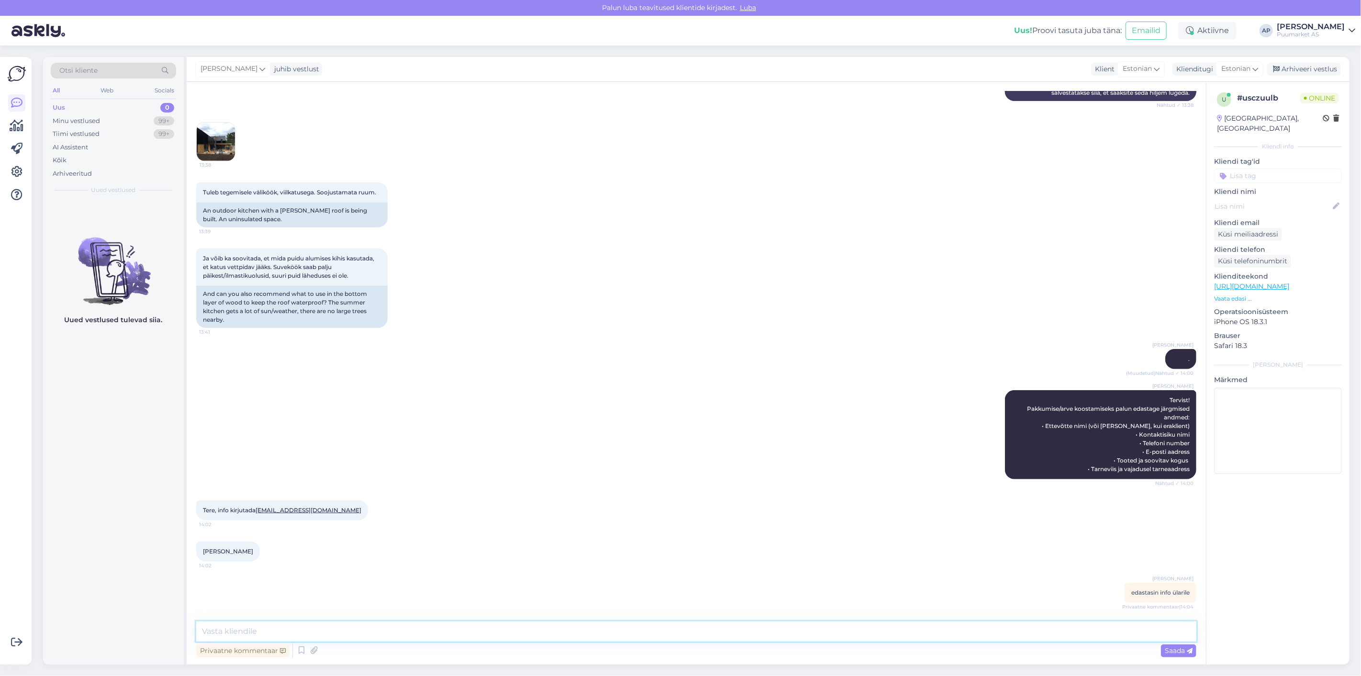
click at [376, 640] on textarea at bounding box center [696, 631] width 1000 height 20
paste textarea "Teiega võetakse peagi ühendust, edastasin info müügimehele."
drag, startPoint x: 455, startPoint y: 634, endPoint x: 381, endPoint y: 634, distance: 74.2
click at [381, 634] on textarea "Teiega võetakse peagi ühendust, edastasin info müügimehele." at bounding box center [696, 631] width 1000 height 20
click at [471, 629] on textarea "Teiega võetakse peagi ühendust, edastasin info müügimehele." at bounding box center [696, 631] width 1000 height 20
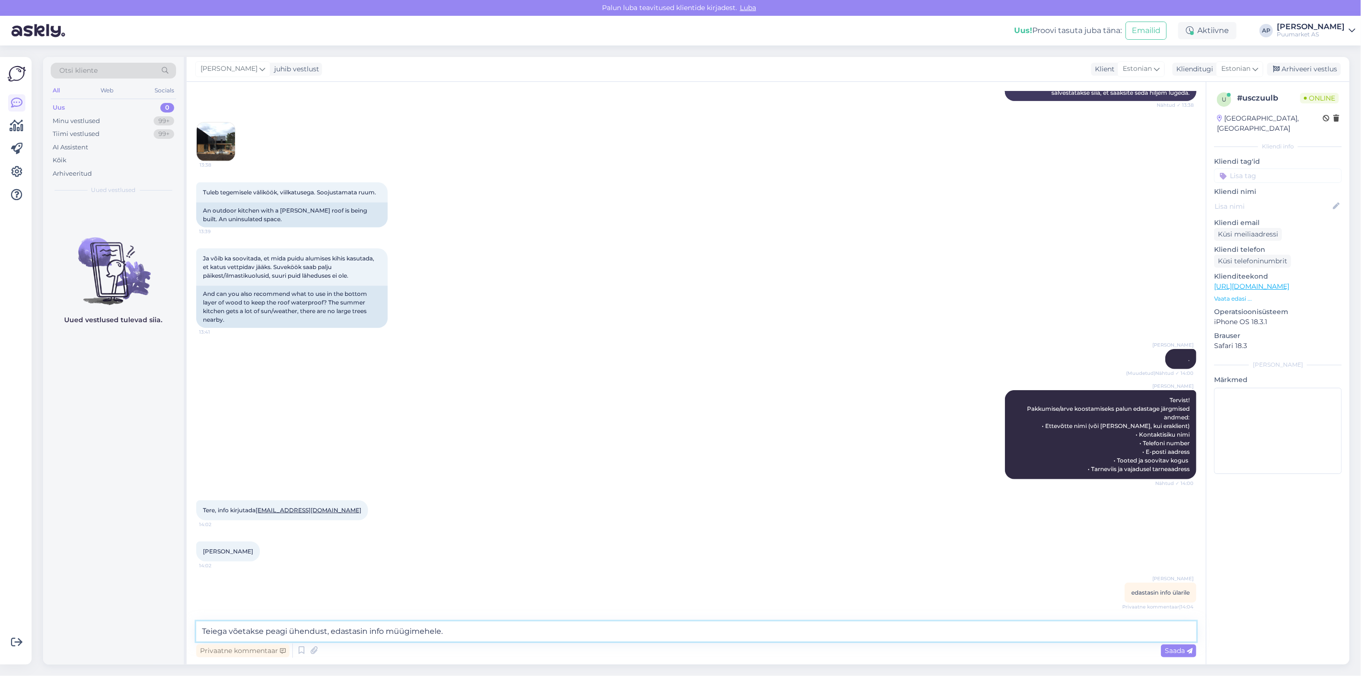
drag, startPoint x: 471, startPoint y: 630, endPoint x: 422, endPoint y: 639, distance: 50.1
click at [422, 639] on textarea "Teiega võetakse peagi ühendust, edastasin info müügimehele." at bounding box center [696, 631] width 1000 height 20
type textarea "T"
click at [550, 559] on div "[PERSON_NAME] 14:02" at bounding box center [696, 551] width 1000 height 41
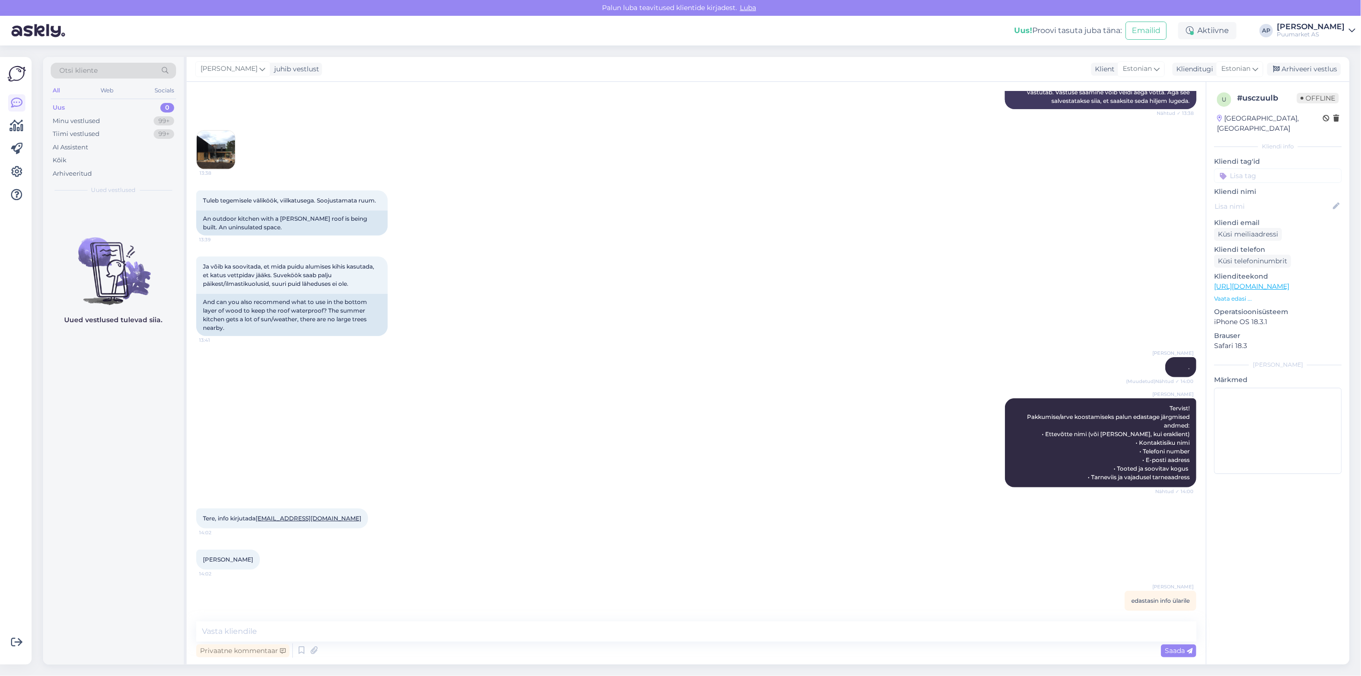
scroll to position [389, 0]
